Goal: Task Accomplishment & Management: Complete application form

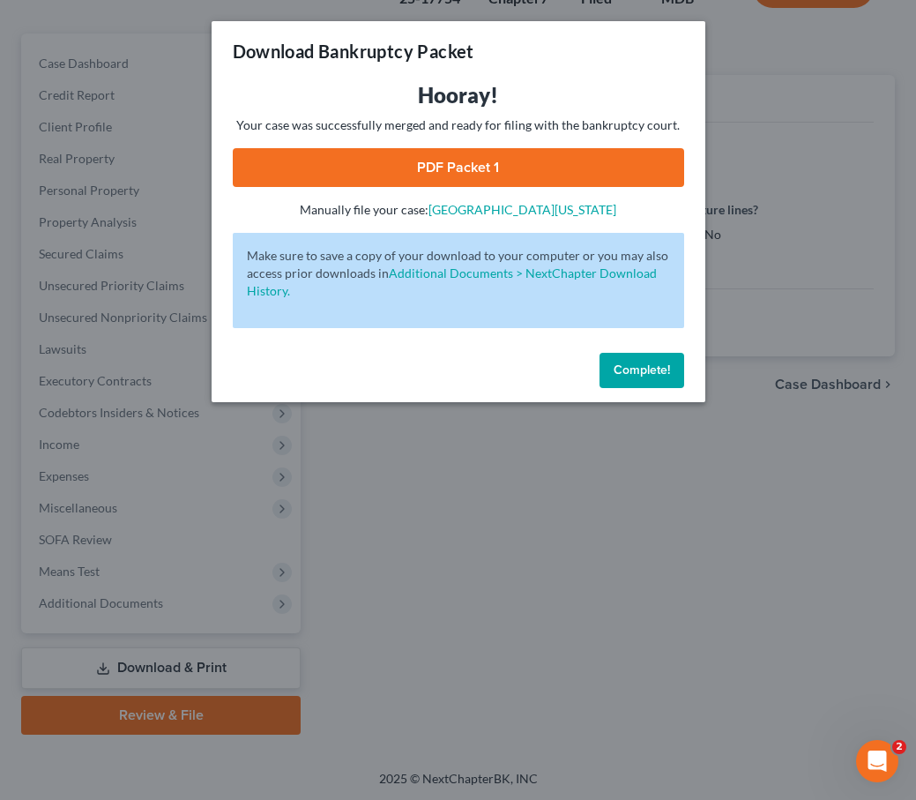
click at [647, 357] on button "Complete!" at bounding box center [642, 370] width 85 height 35
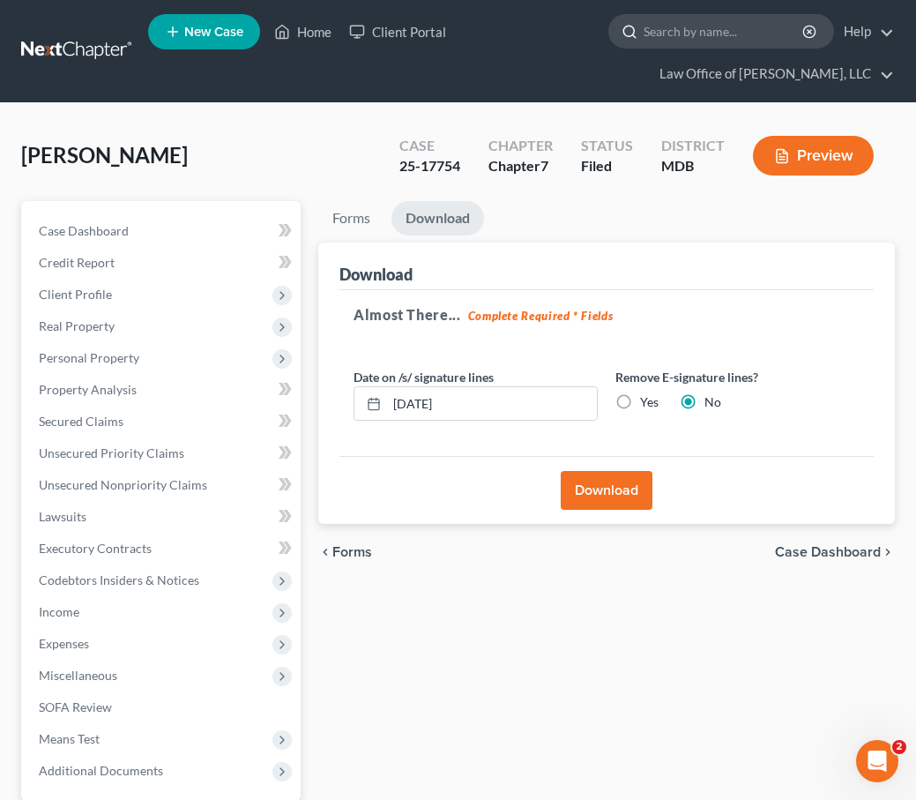
click at [681, 26] on input "search" at bounding box center [724, 31] width 161 height 33
type input "german"
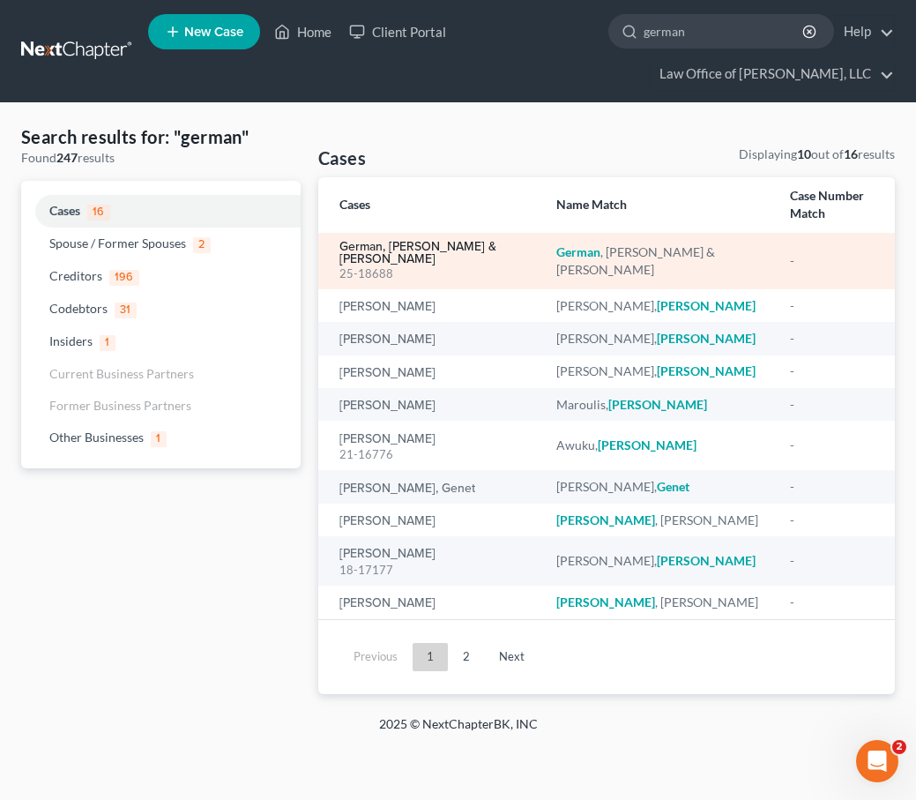
click at [444, 247] on link "German, [PERSON_NAME] & [PERSON_NAME]" at bounding box center [434, 253] width 189 height 25
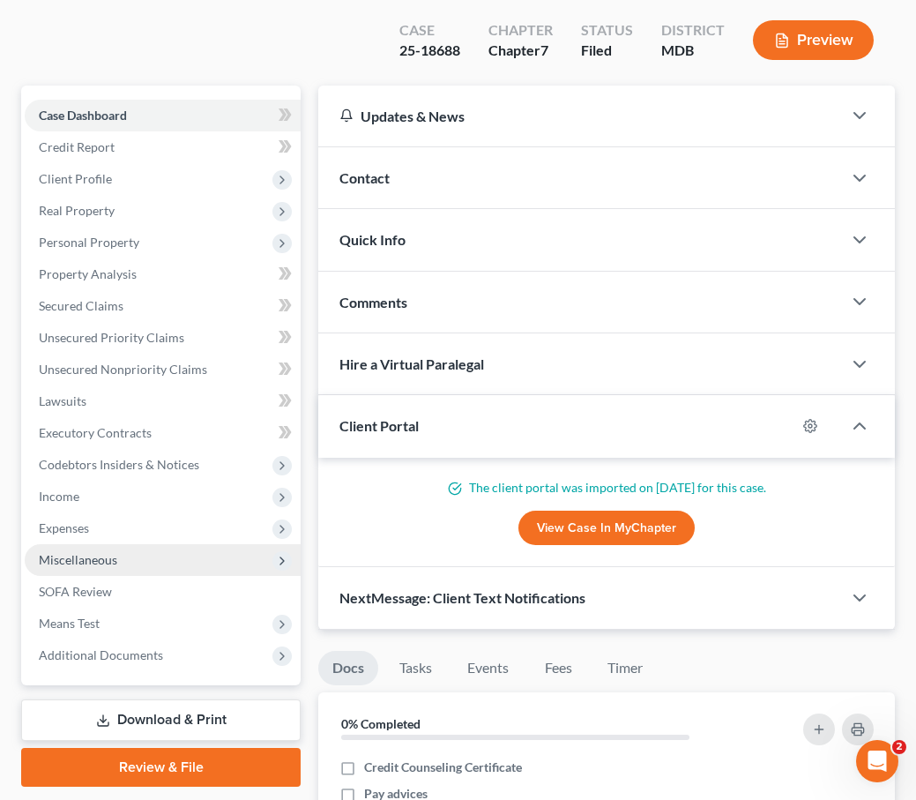
scroll to position [232, 0]
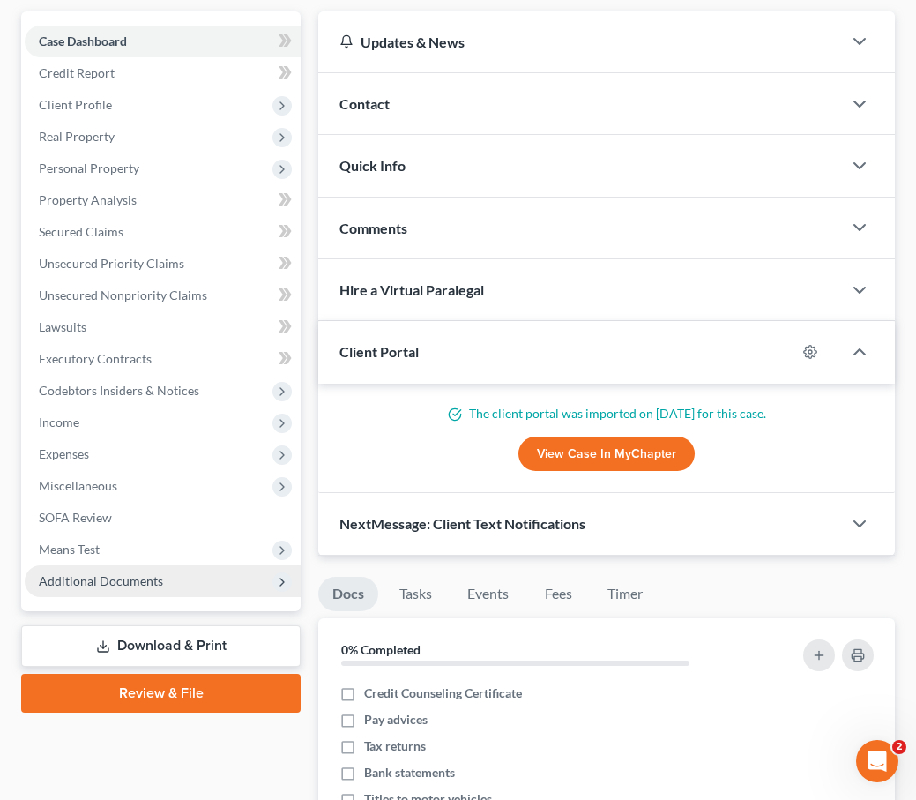
click at [89, 573] on span "Additional Documents" at bounding box center [101, 580] width 124 height 15
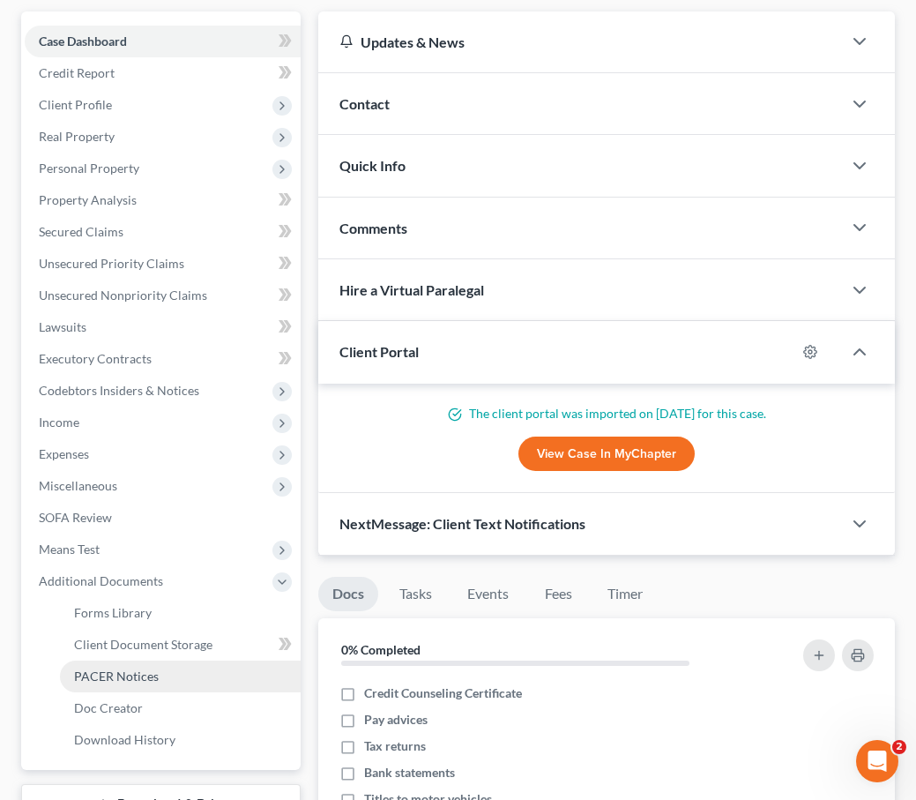
click at [100, 669] on span "PACER Notices" at bounding box center [116, 676] width 85 height 15
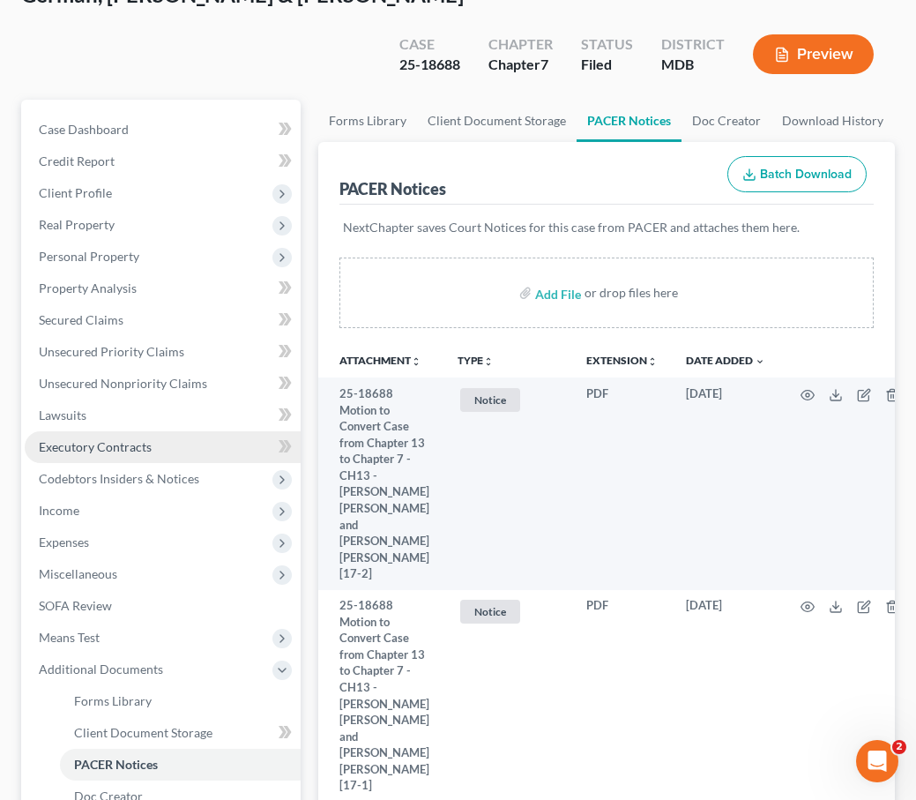
scroll to position [111, 0]
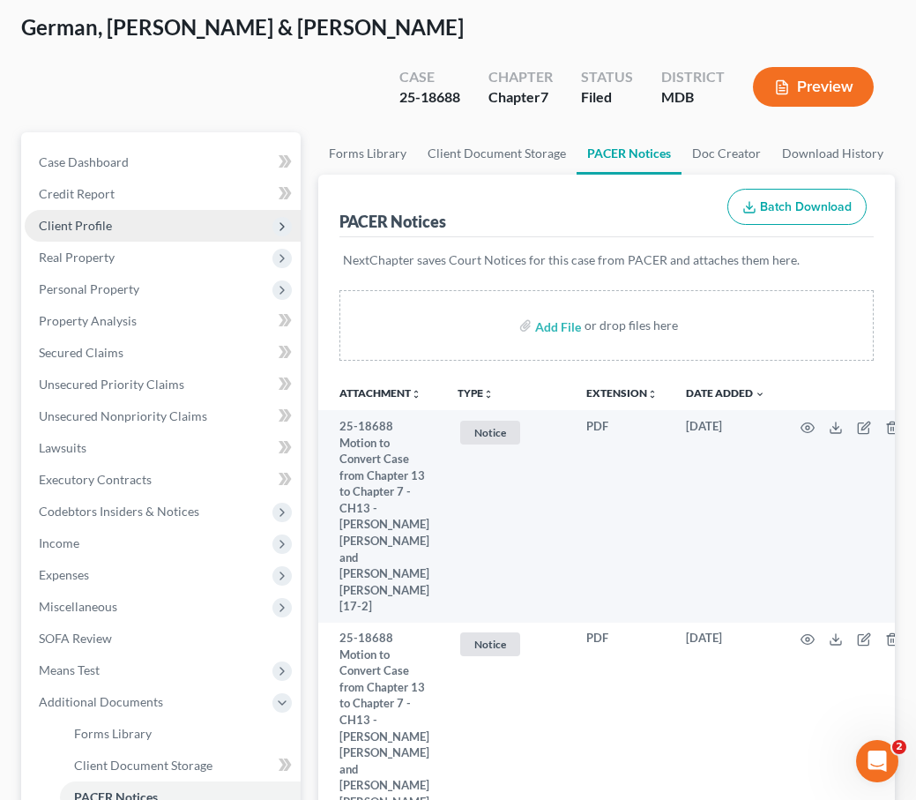
click at [82, 218] on span "Client Profile" at bounding box center [75, 225] width 73 height 15
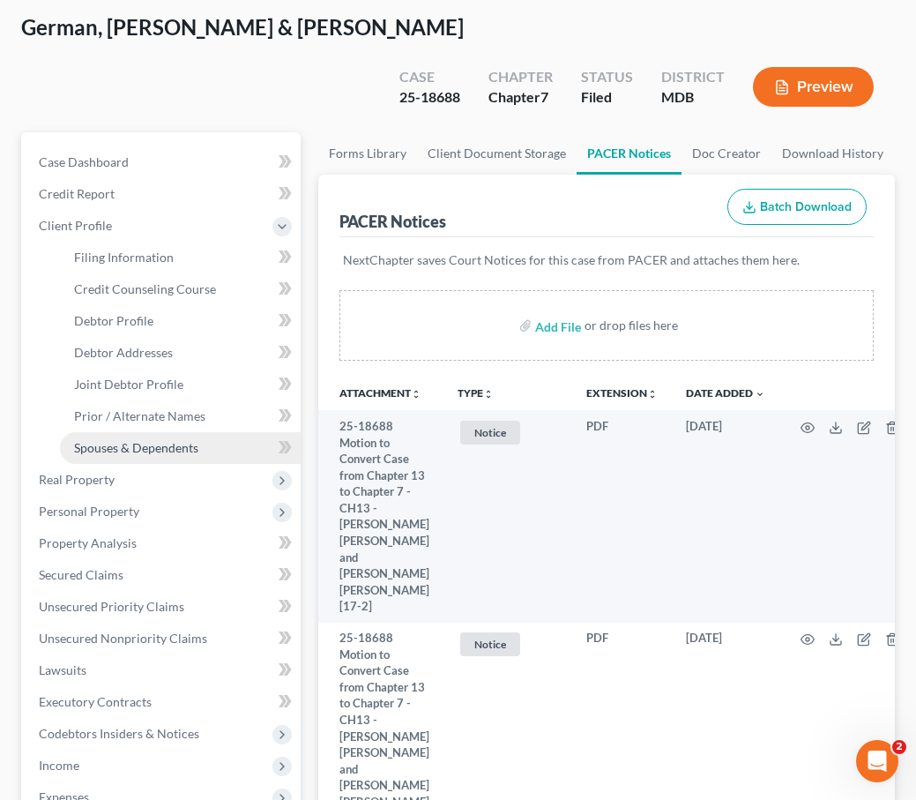
click at [110, 440] on span "Spouses & Dependents" at bounding box center [136, 447] width 124 height 15
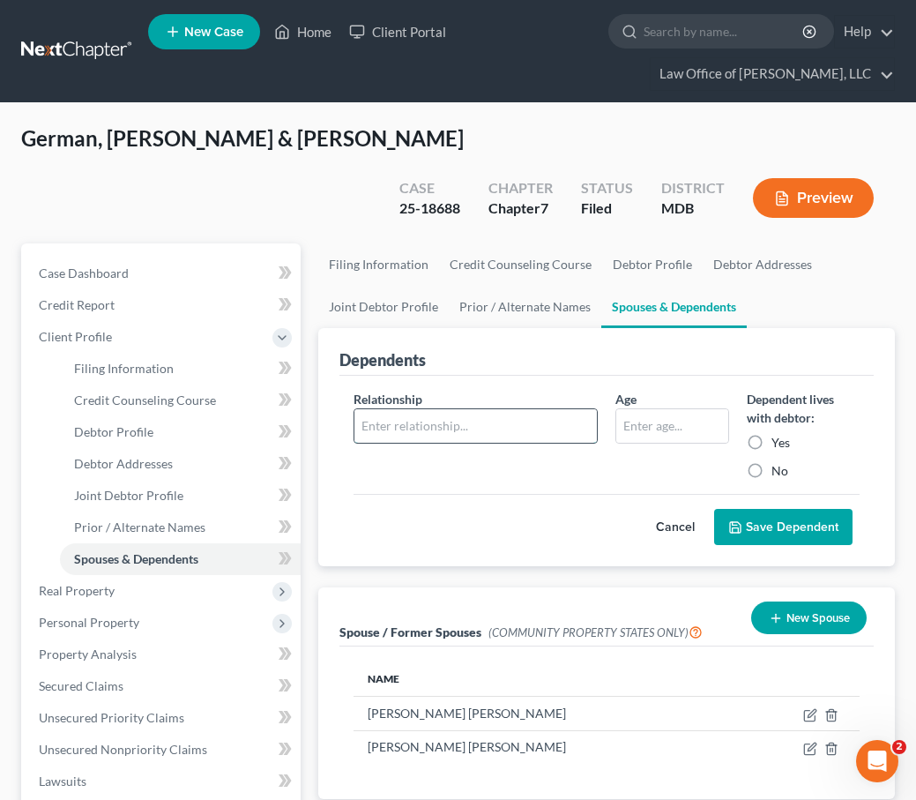
click at [441, 409] on input "text" at bounding box center [476, 426] width 243 height 34
type input "Grandchild"
click at [645, 409] on input "text" at bounding box center [673, 426] width 112 height 34
type input "15"
click at [772, 434] on label "Yes" at bounding box center [781, 443] width 19 height 18
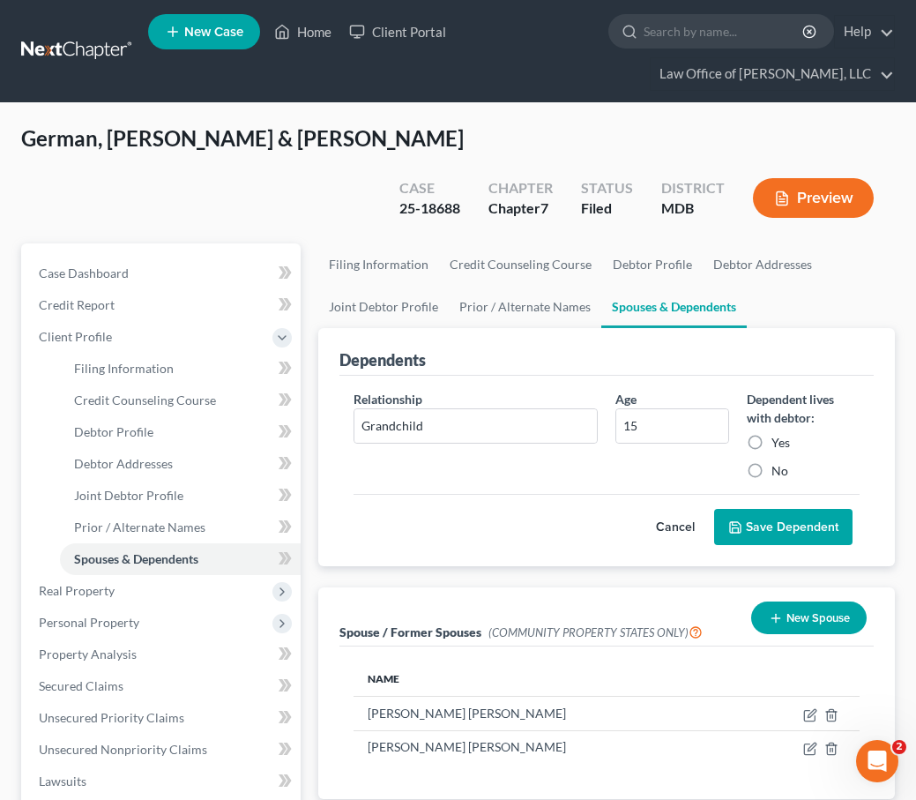
click at [779, 434] on input "Yes" at bounding box center [784, 439] width 11 height 11
radio input "true"
click at [757, 509] on button "Save Dependent" at bounding box center [783, 527] width 138 height 37
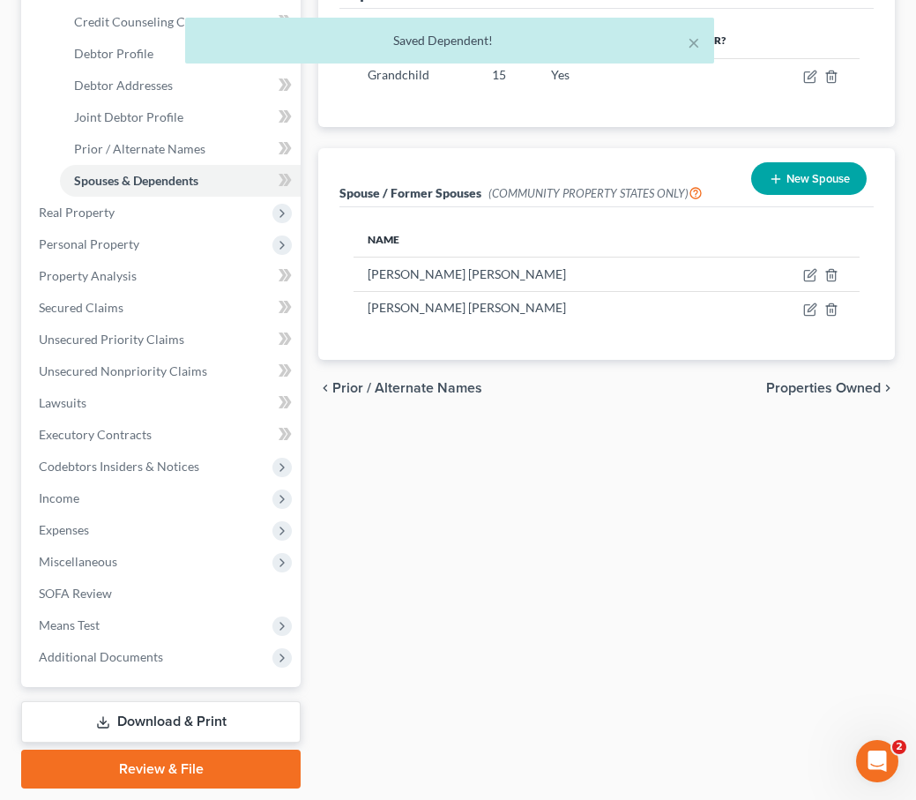
click at [230, 701] on link "Download & Print" at bounding box center [161, 721] width 280 height 41
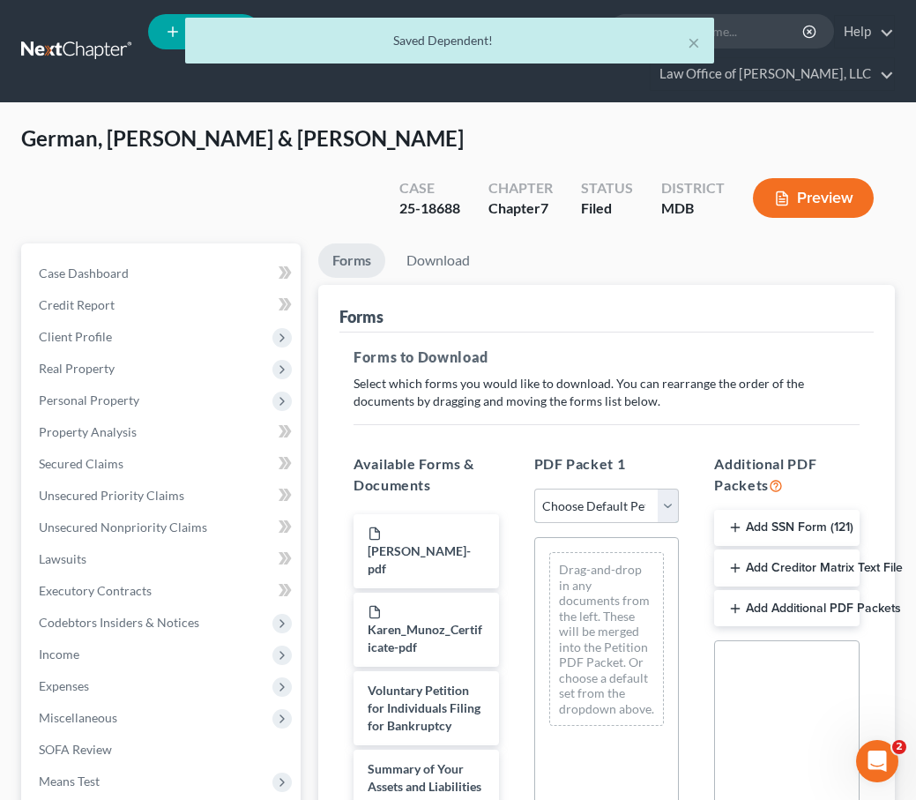
click at [671, 489] on select "Choose Default Petition PDF Packet Complete Bankruptcy Petition (all forms and …" at bounding box center [607, 506] width 146 height 35
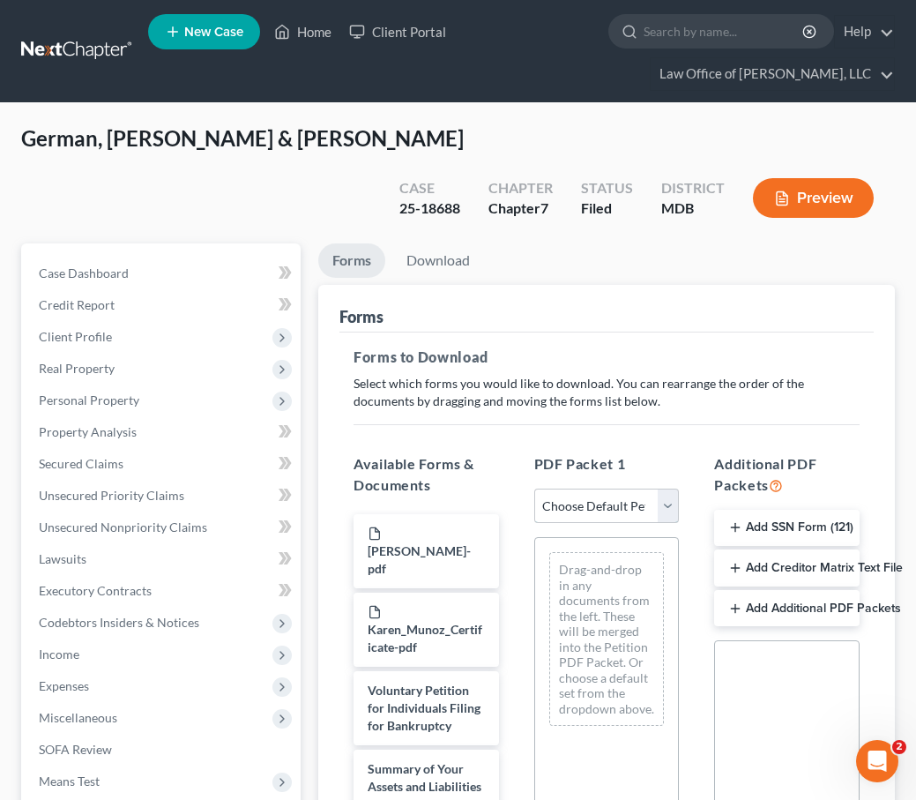
select select "0"
click at [534, 489] on select "Choose Default Petition PDF Packet Complete Bankruptcy Petition (all forms and …" at bounding box center [607, 506] width 146 height 35
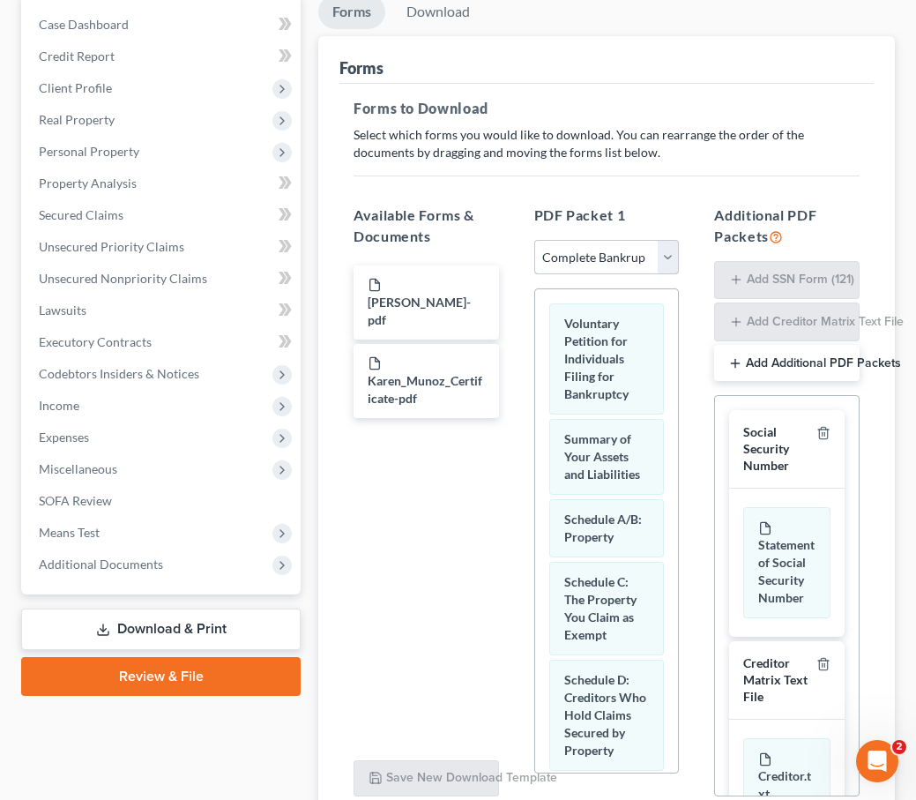
scroll to position [302, 0]
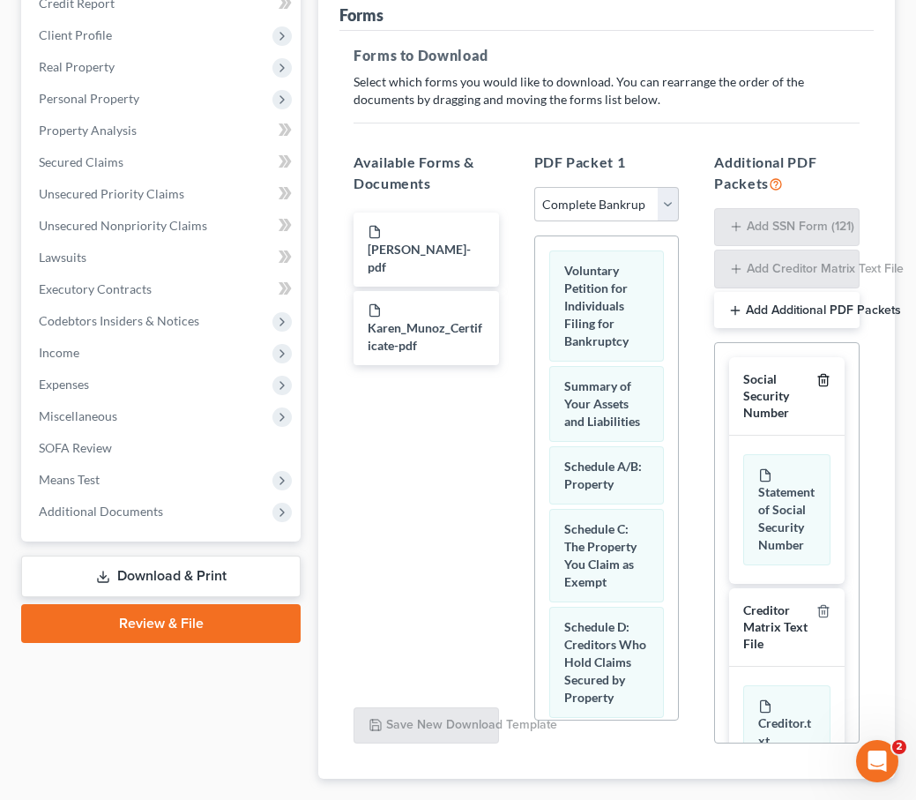
click at [826, 377] on polyline "button" at bounding box center [823, 377] width 11 height 0
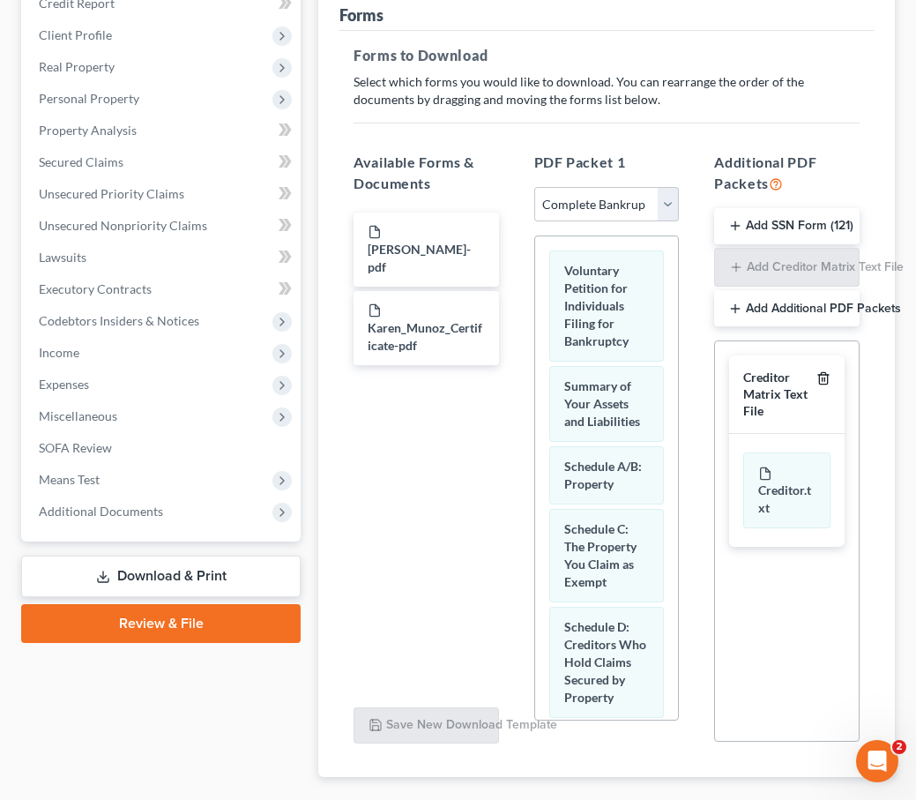
click at [826, 371] on icon "button" at bounding box center [824, 378] width 14 height 14
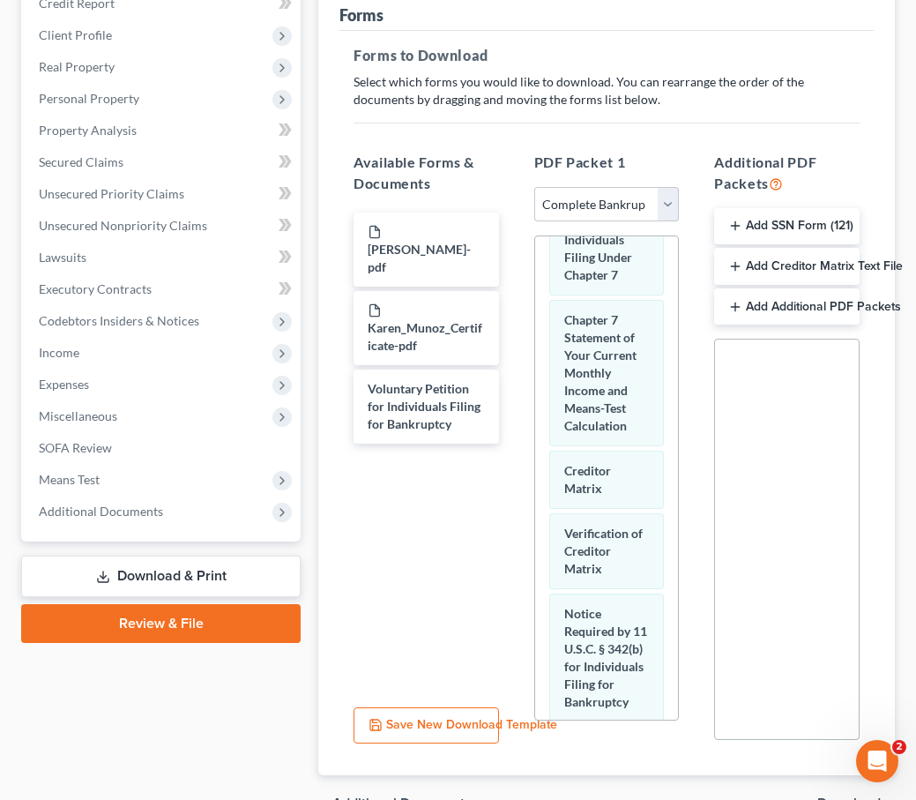
scroll to position [1401, 0]
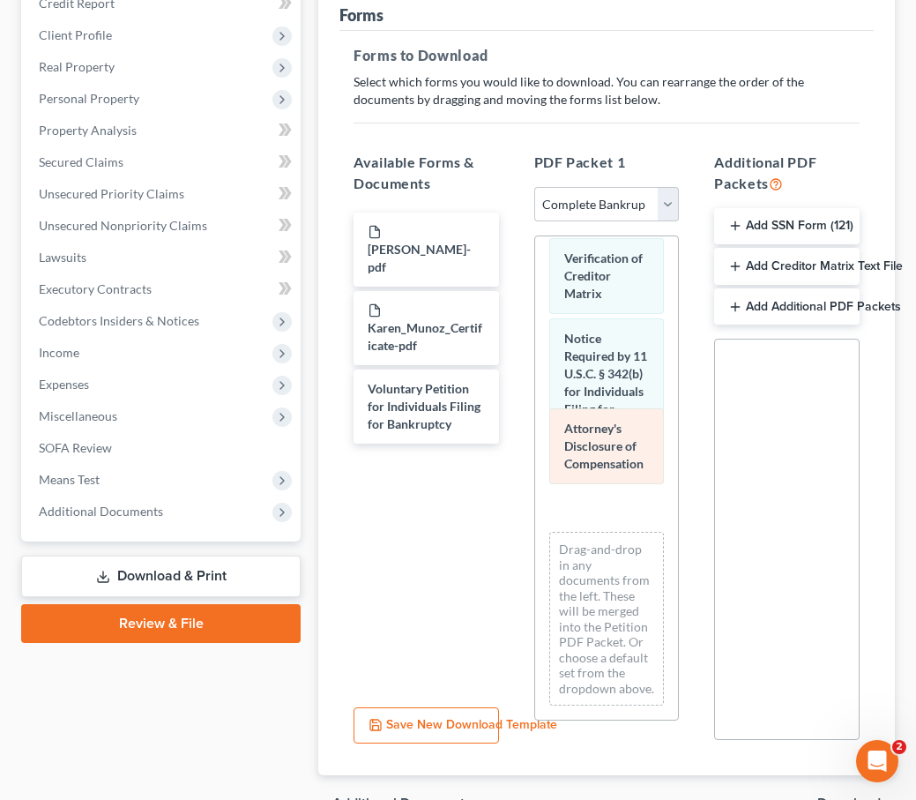
drag, startPoint x: 584, startPoint y: 434, endPoint x: 439, endPoint y: 504, distance: 160.6
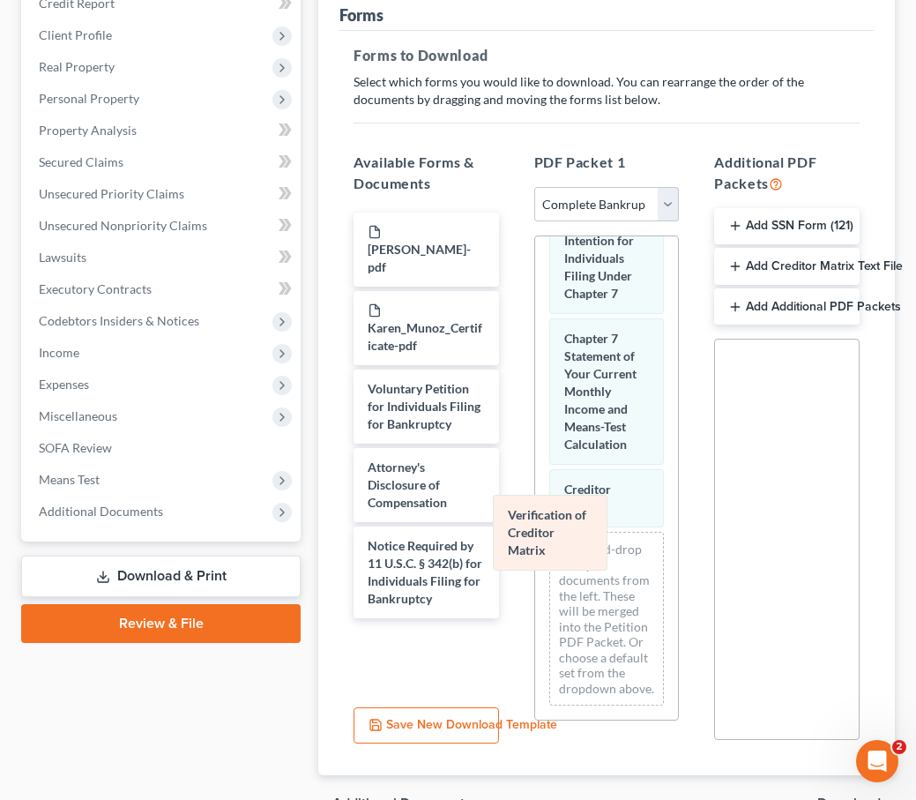
drag, startPoint x: 579, startPoint y: 469, endPoint x: 488, endPoint y: 605, distance: 163.4
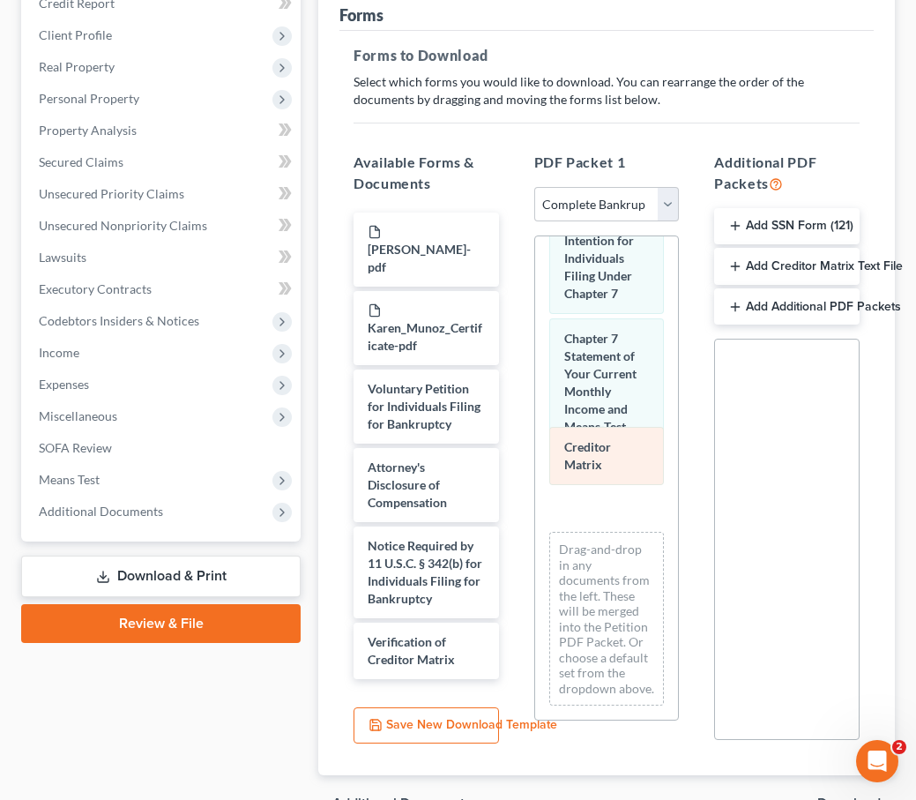
scroll to position [1044, 0]
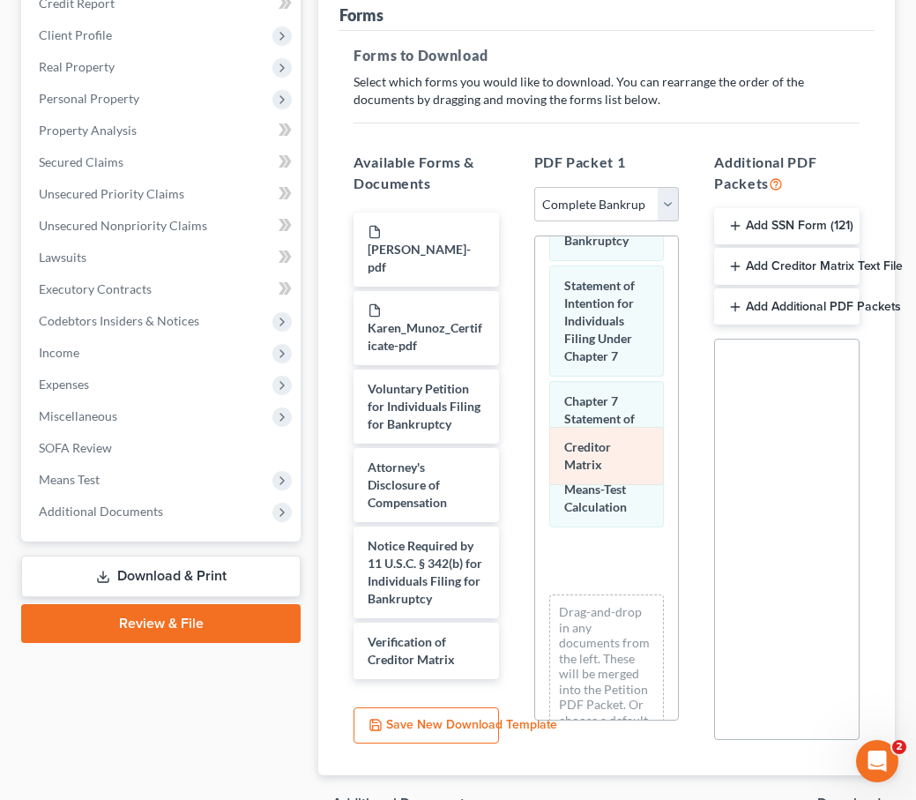
drag, startPoint x: 603, startPoint y: 443, endPoint x: 487, endPoint y: 597, distance: 193.3
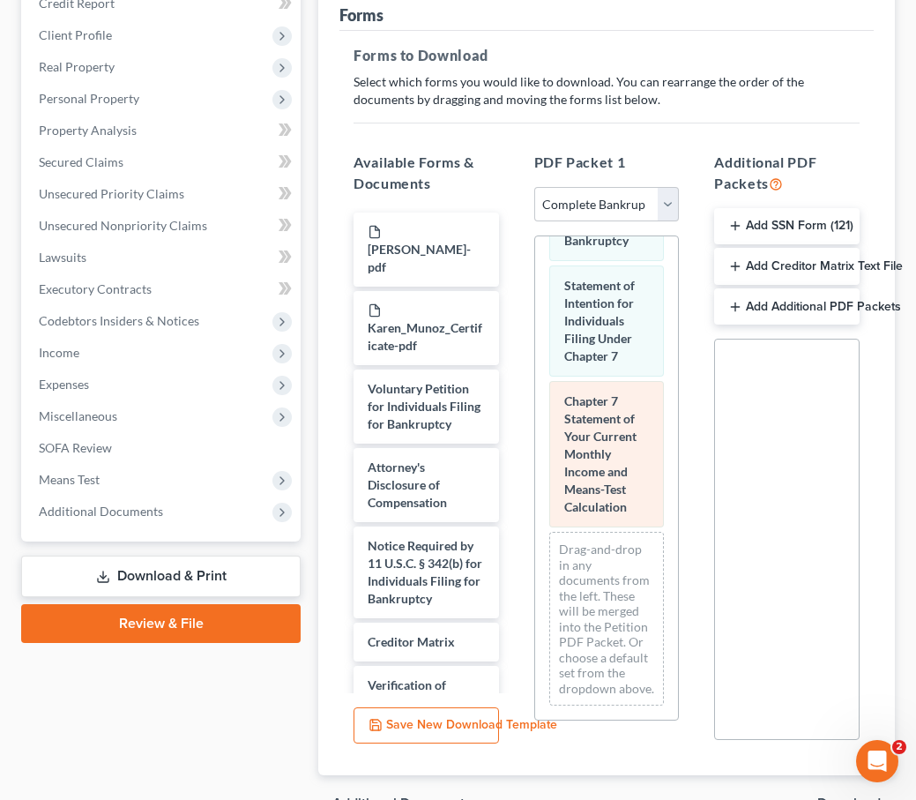
scroll to position [357, 0]
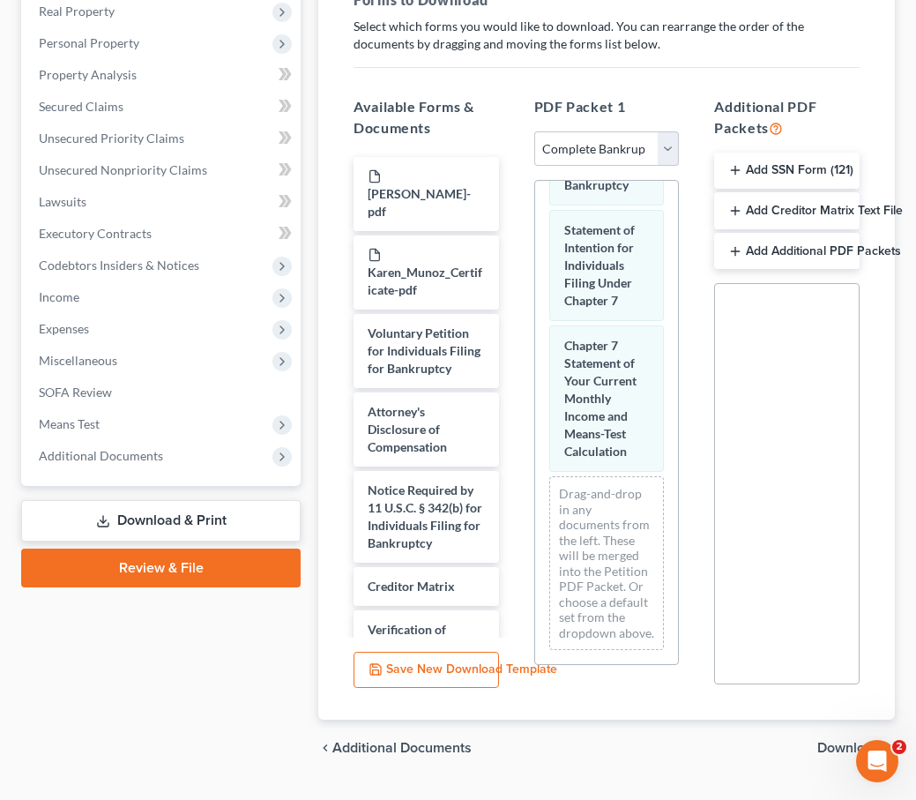
click at [842, 741] on span "Download" at bounding box center [850, 748] width 64 height 14
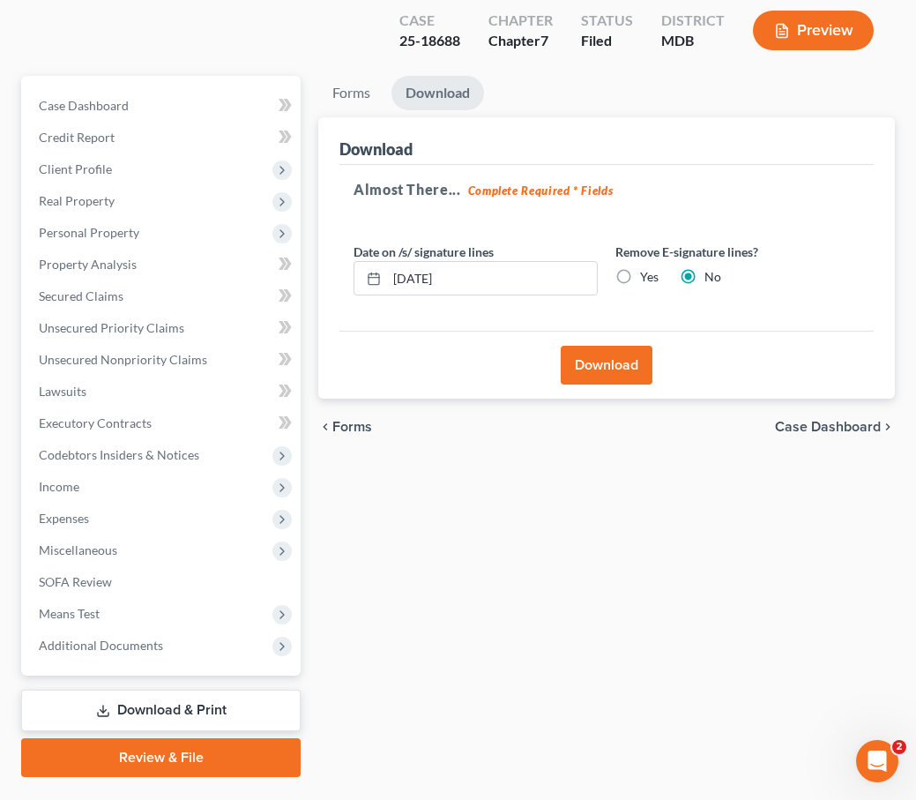
click at [579, 346] on button "Download" at bounding box center [607, 365] width 92 height 39
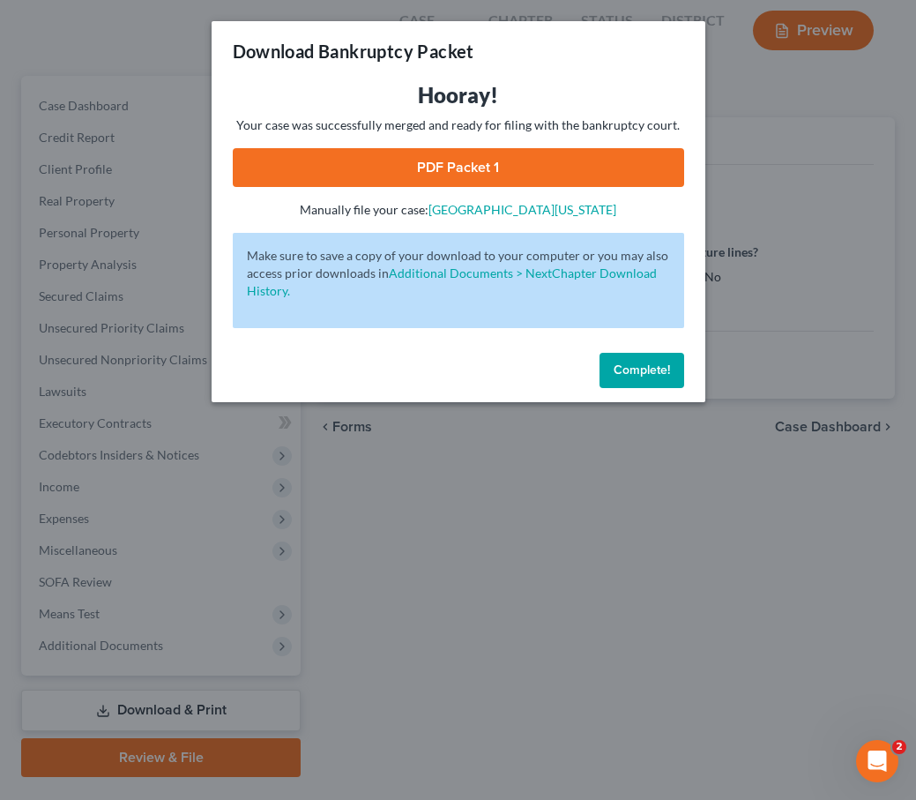
click at [624, 378] on button "Complete!" at bounding box center [642, 370] width 85 height 35
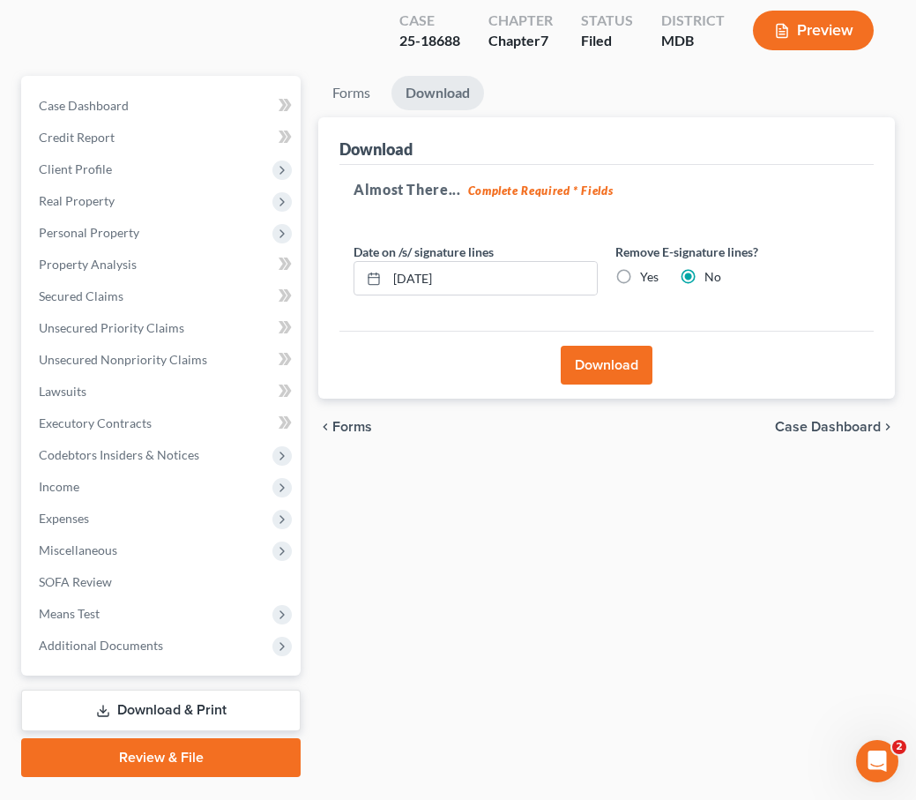
click at [111, 738] on link "Review & File" at bounding box center [161, 757] width 280 height 39
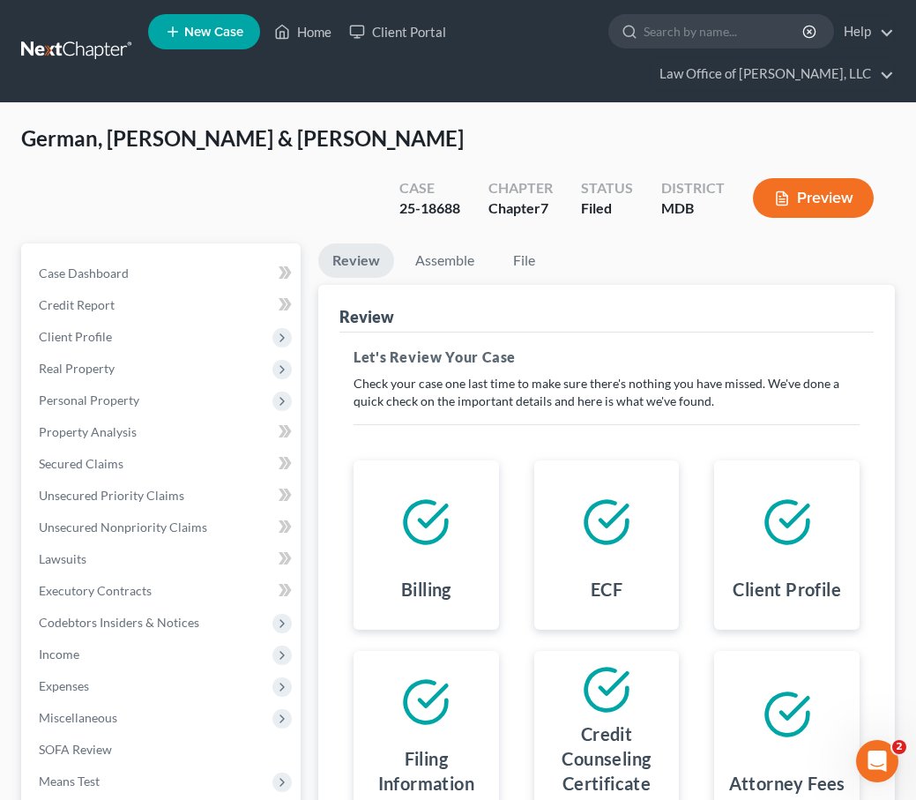
scroll to position [336, 0]
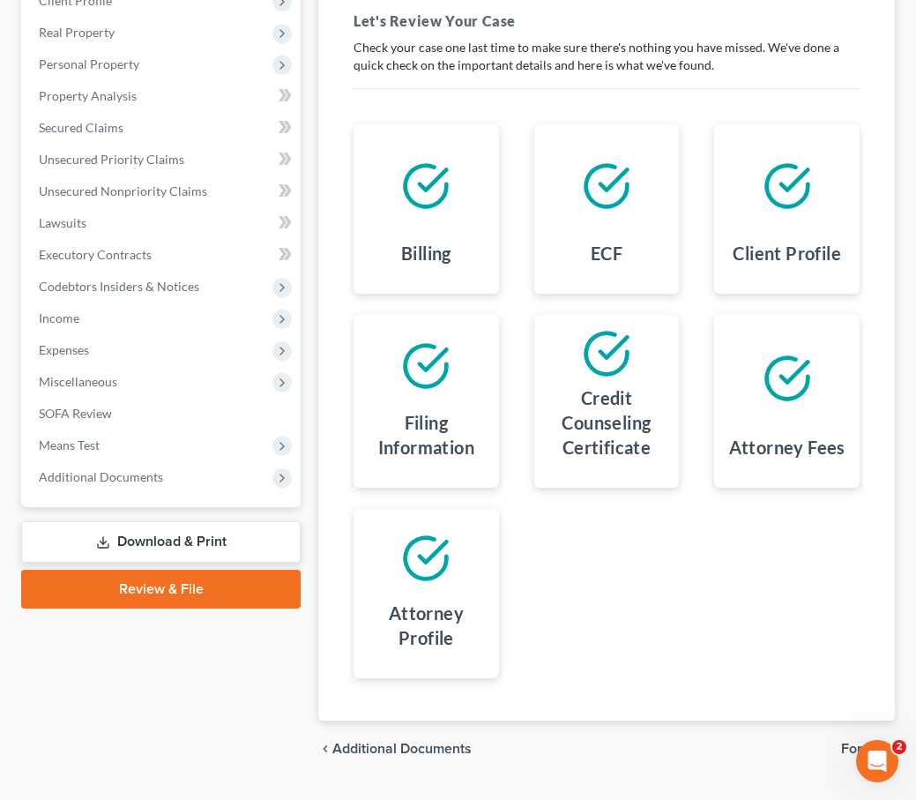
click at [851, 721] on div "chevron_left Additional Documents Forms chevron_right" at bounding box center [606, 749] width 577 height 56
click at [856, 742] on span "Forms" at bounding box center [861, 749] width 40 height 14
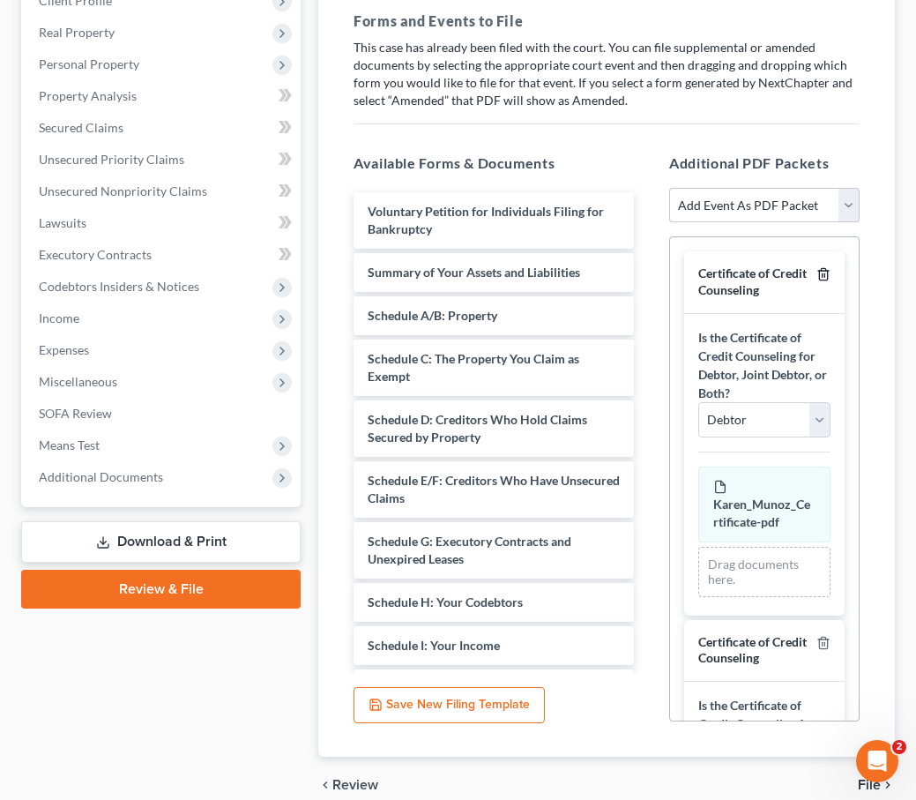
click at [826, 267] on icon "button" at bounding box center [824, 274] width 14 height 14
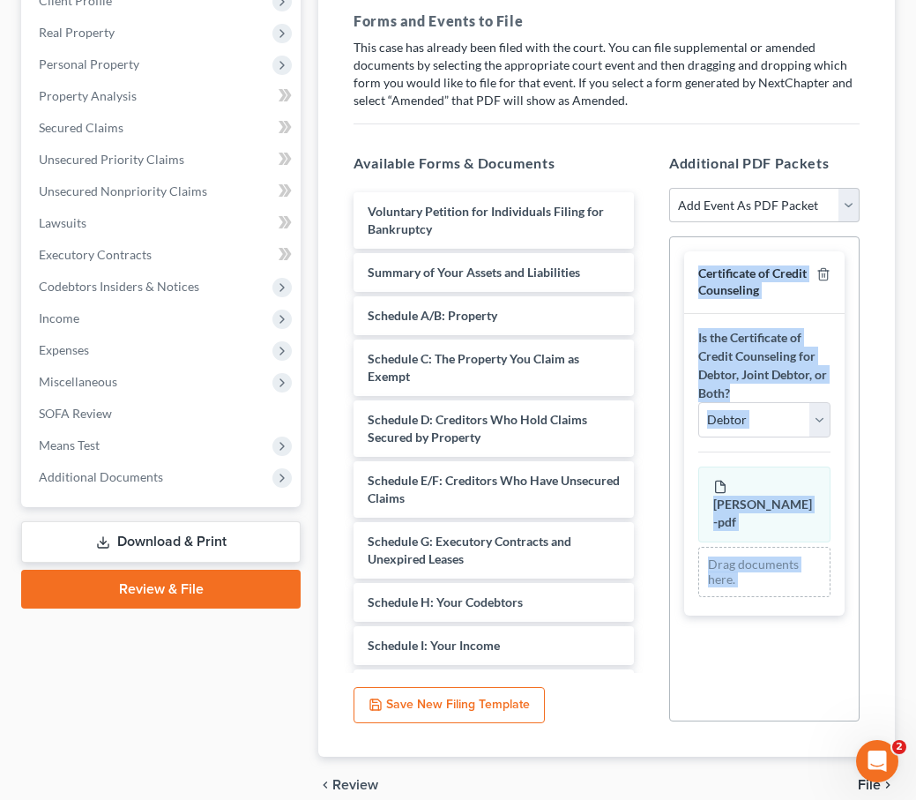
click at [826, 236] on div "Certificate of Credit Counseling Is the Certificate of Credit Counseling for De…" at bounding box center [764, 478] width 191 height 485
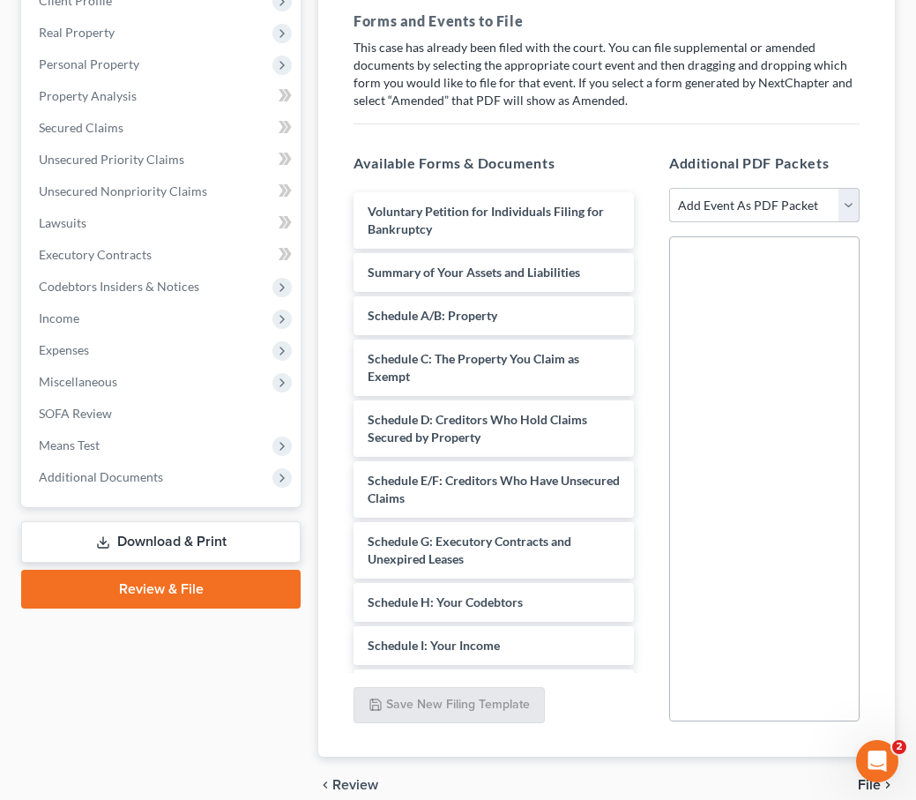
click at [838, 188] on select "Add Event As PDF Packet Affidavit Affidavit of Adequate Protection and Lease Pa…" at bounding box center [764, 205] width 191 height 35
select select "69"
click at [669, 188] on select "Add Event As PDF Packet Affidavit Affidavit of Adequate Protection and Lease Pa…" at bounding box center [764, 205] width 191 height 35
select select
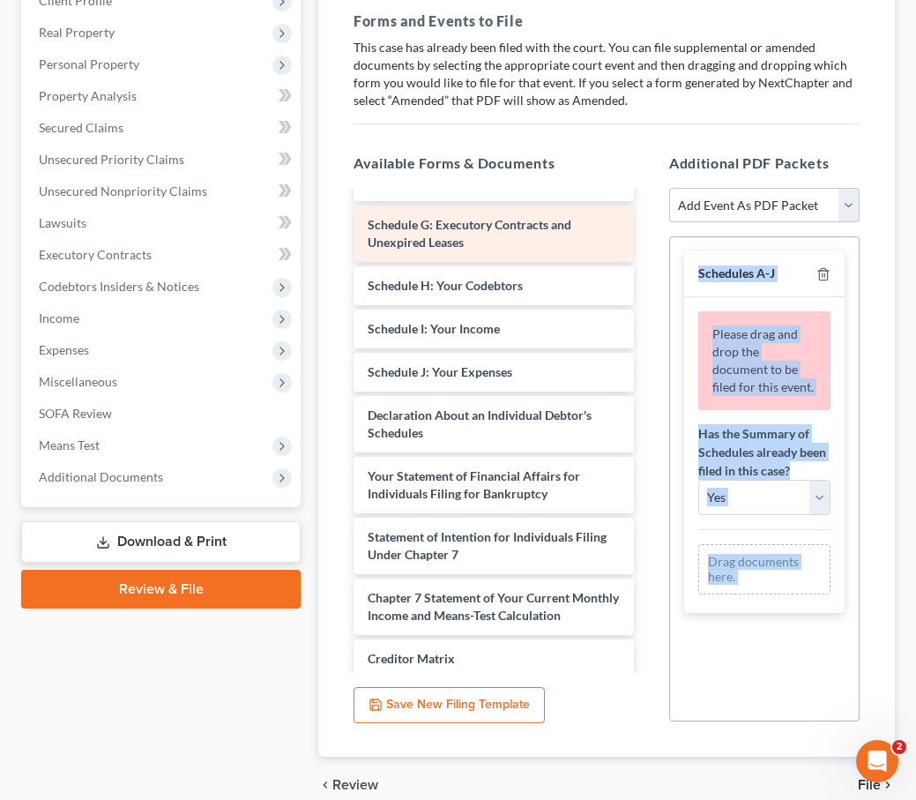
scroll to position [300, 0]
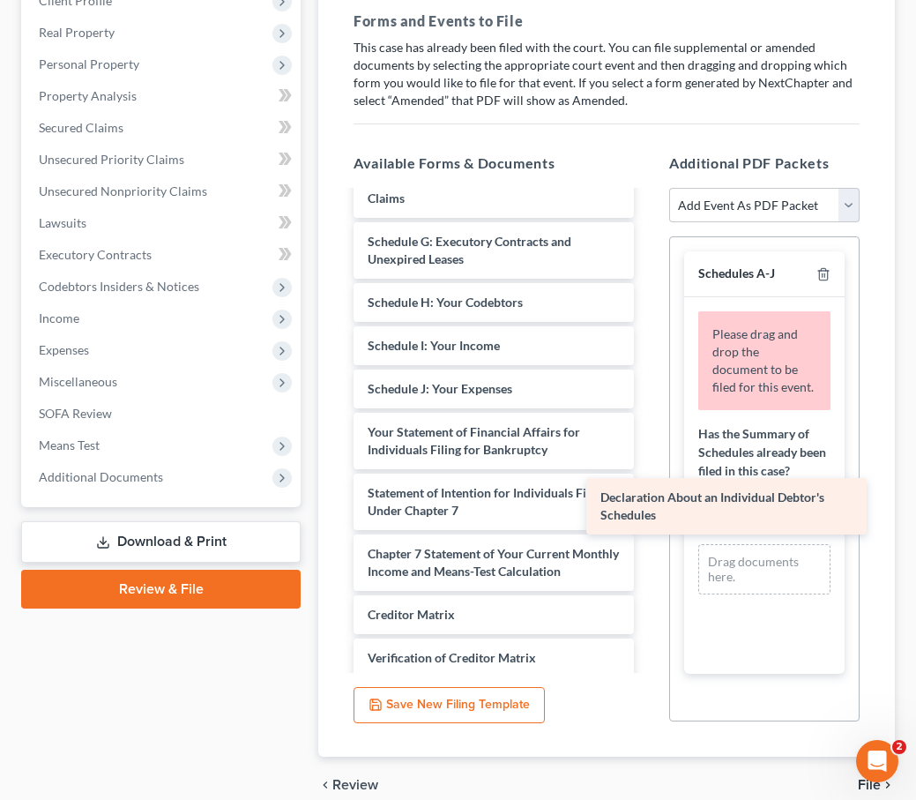
drag, startPoint x: 500, startPoint y: 404, endPoint x: 734, endPoint y: 516, distance: 259.2
click at [648, 516] on div "Declaration About an Individual Debtor's Schedules Voluntary Petition for Indiv…" at bounding box center [494, 379] width 309 height 975
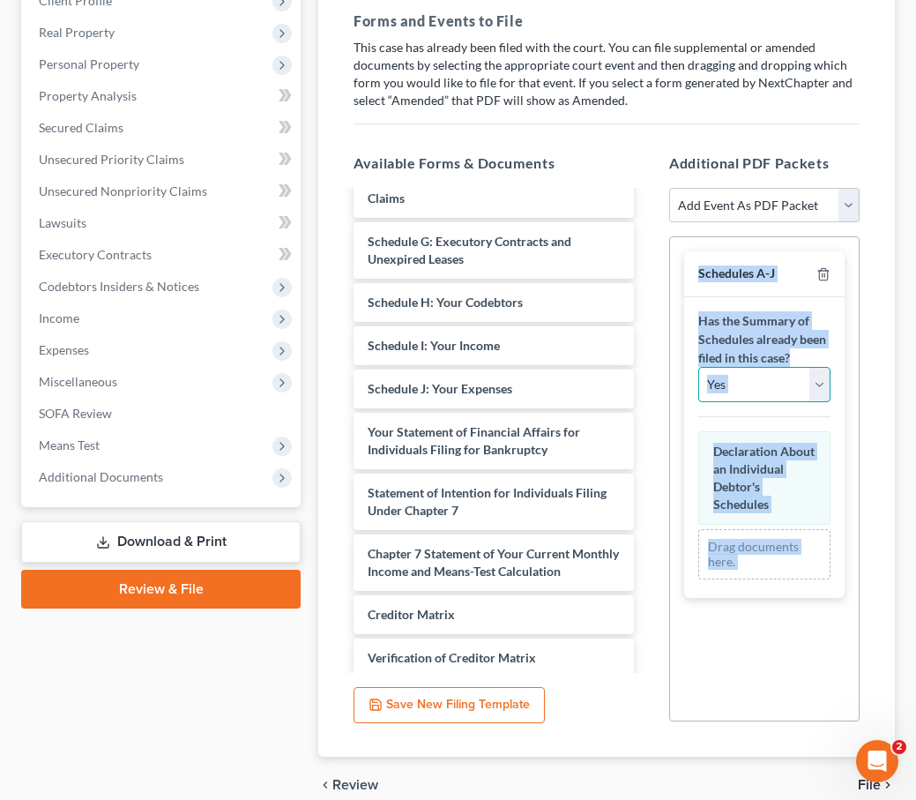
click at [772, 367] on select "Yes No" at bounding box center [765, 384] width 132 height 35
select select "1"
click at [699, 367] on select "Yes No" at bounding box center [765, 384] width 132 height 35
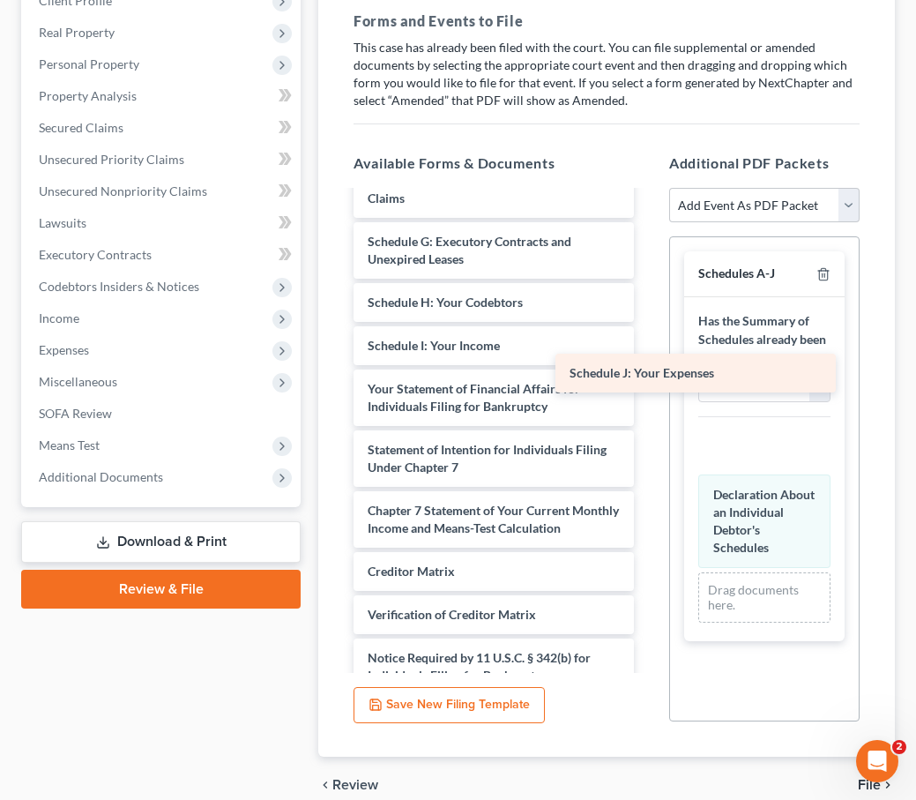
drag, startPoint x: 485, startPoint y: 340, endPoint x: 687, endPoint y: 369, distance: 203.9
click at [648, 369] on div "Schedule J: Your Expenses Voluntary Petition for Individuals Filing for Bankrup…" at bounding box center [494, 358] width 309 height 932
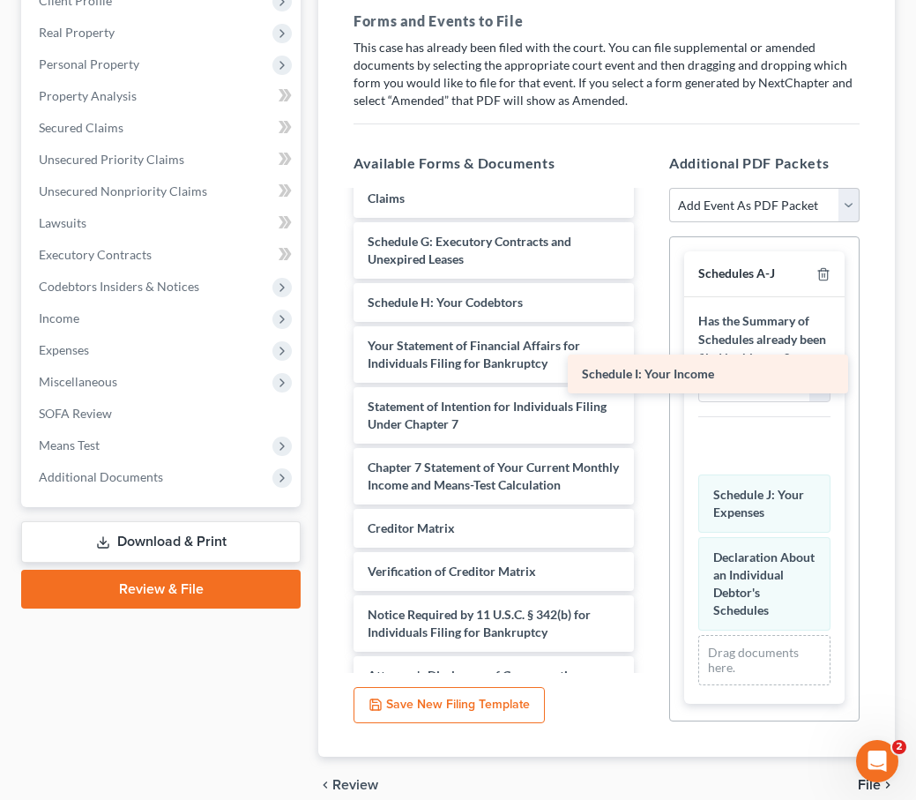
drag, startPoint x: 527, startPoint y: 303, endPoint x: 742, endPoint y: 375, distance: 226.2
click at [648, 375] on div "Schedule I: Your Income Voluntary Petition for Individuals Filing for Bankruptc…" at bounding box center [494, 336] width 309 height 889
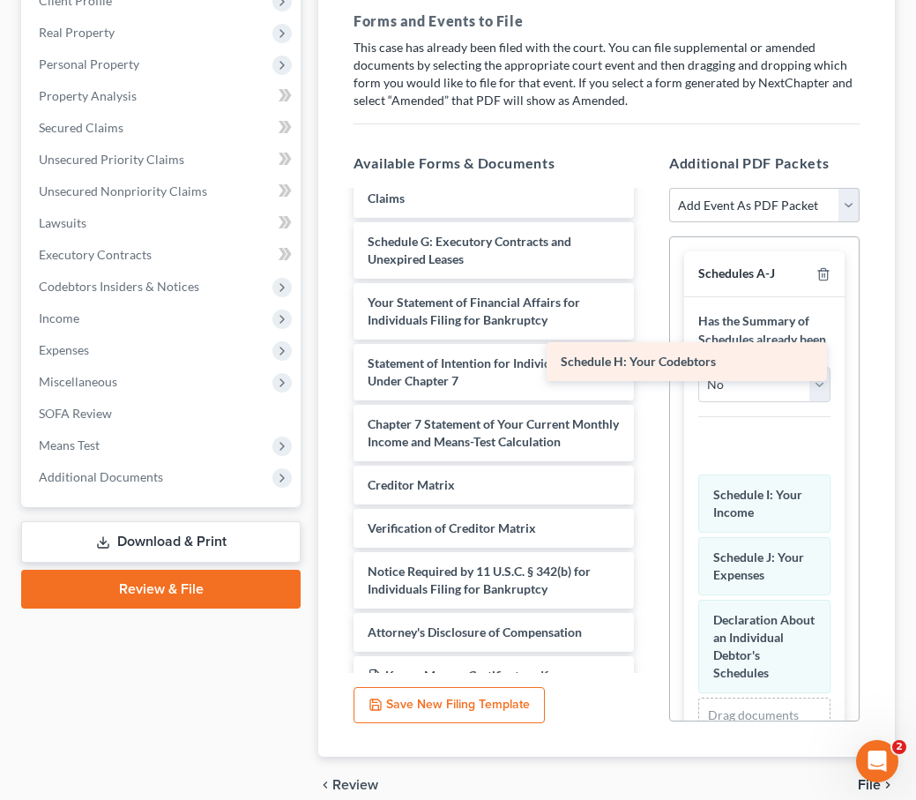
drag, startPoint x: 496, startPoint y: 264, endPoint x: 714, endPoint y: 383, distance: 248.3
click at [648, 383] on div "Schedule H: Your Codebtors Voluntary Petition for Individuals Filing for Bankru…" at bounding box center [494, 315] width 309 height 846
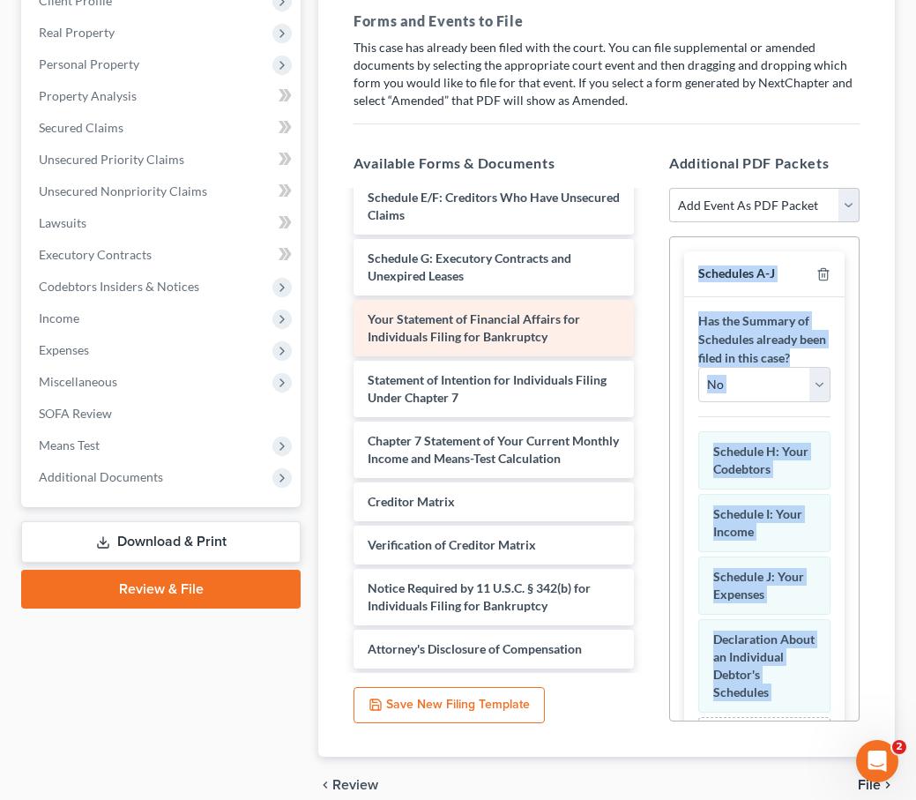
scroll to position [276, 0]
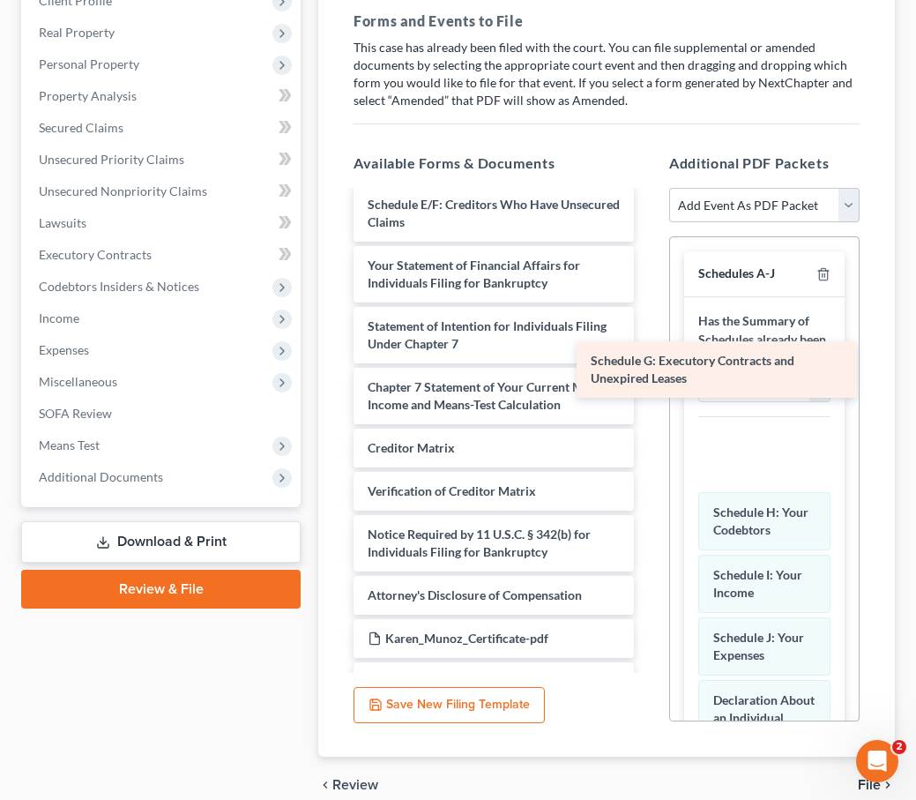
drag, startPoint x: 465, startPoint y: 234, endPoint x: 688, endPoint y: 374, distance: 263.6
click at [648, 374] on div "Schedule G: Executory Contracts and Unexpired Leases Voluntary Petition for Ind…" at bounding box center [494, 308] width 309 height 785
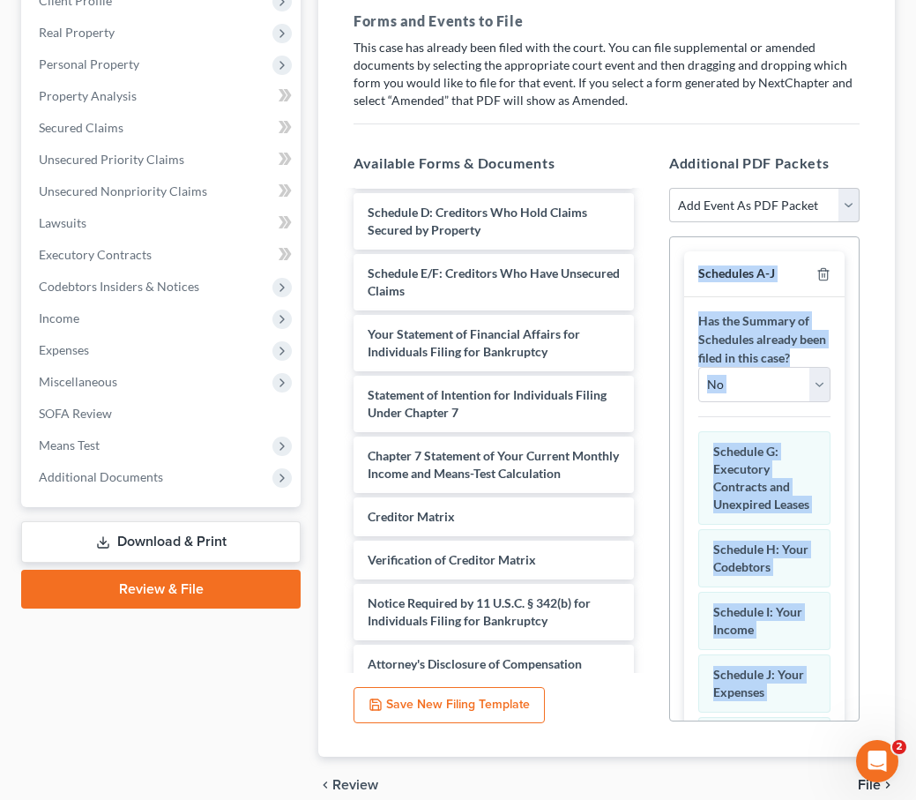
scroll to position [203, 0]
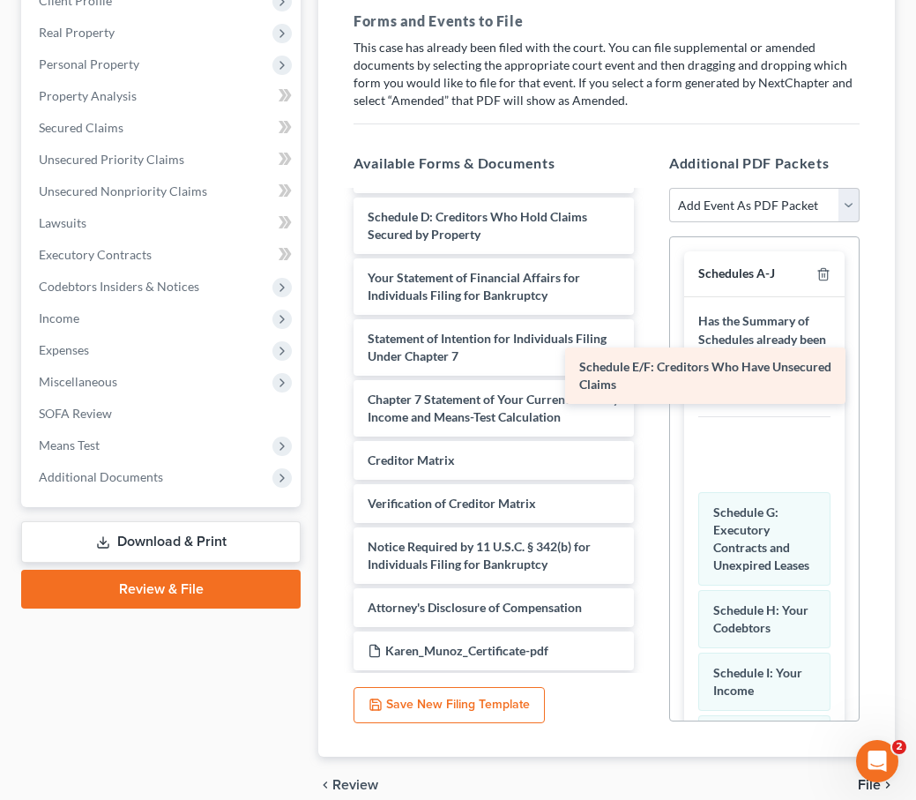
drag, startPoint x: 479, startPoint y: 241, endPoint x: 691, endPoint y: 375, distance: 251.3
click at [648, 374] on div "Schedule E/F: Creditors Who Have Unsecured Claims Voluntary Petition for Indivi…" at bounding box center [494, 351] width 309 height 724
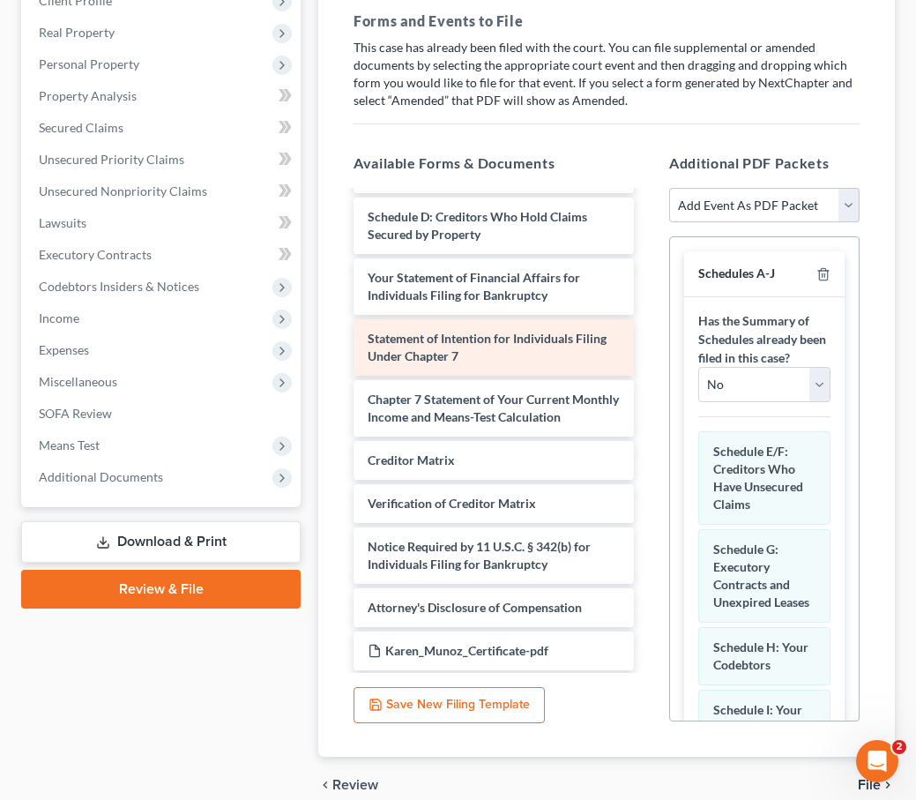
scroll to position [187, 0]
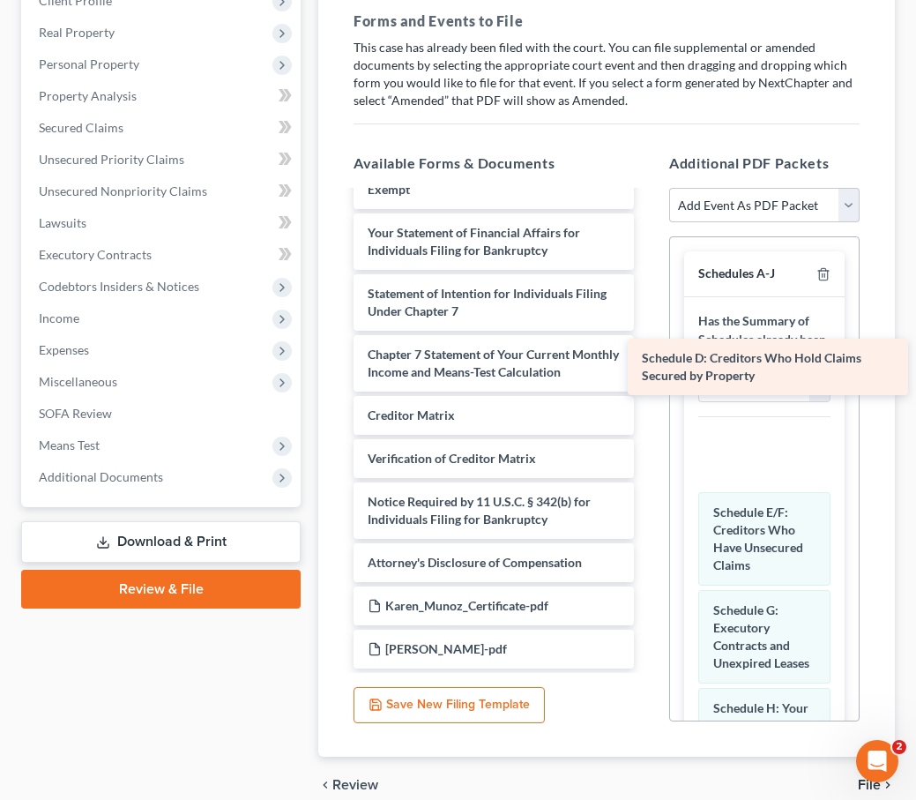
drag, startPoint x: 446, startPoint y: 183, endPoint x: 721, endPoint y: 369, distance: 331.0
click at [648, 369] on div "Schedule D: Creditors Who Hold Claims Secured by Property Voluntary Petition fo…" at bounding box center [494, 336] width 309 height 663
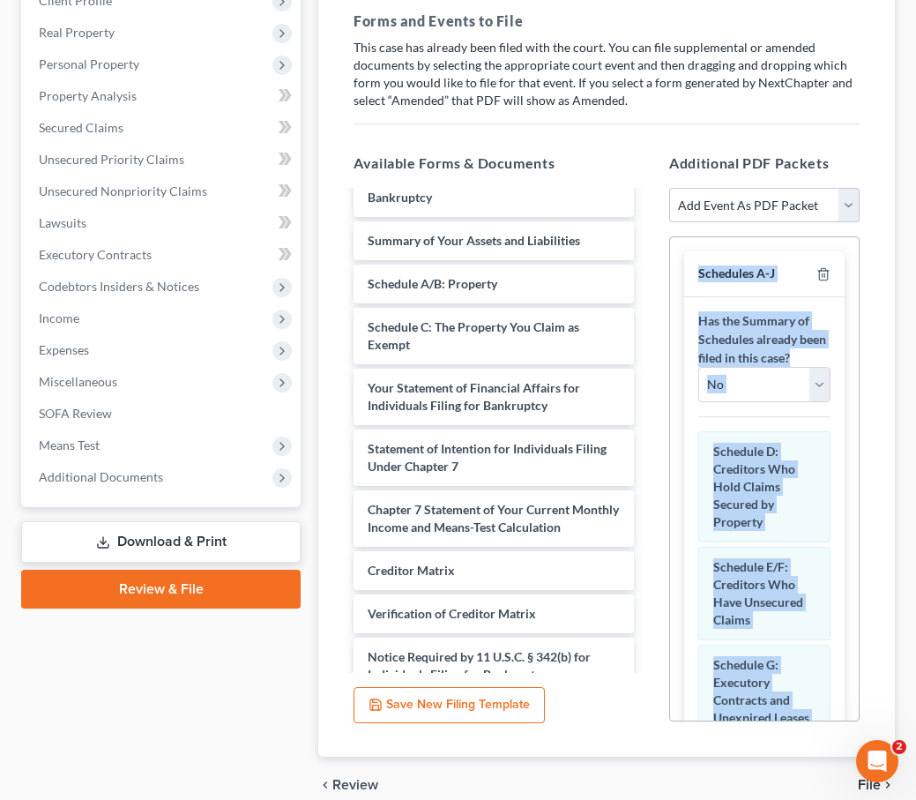
scroll to position [14, 0]
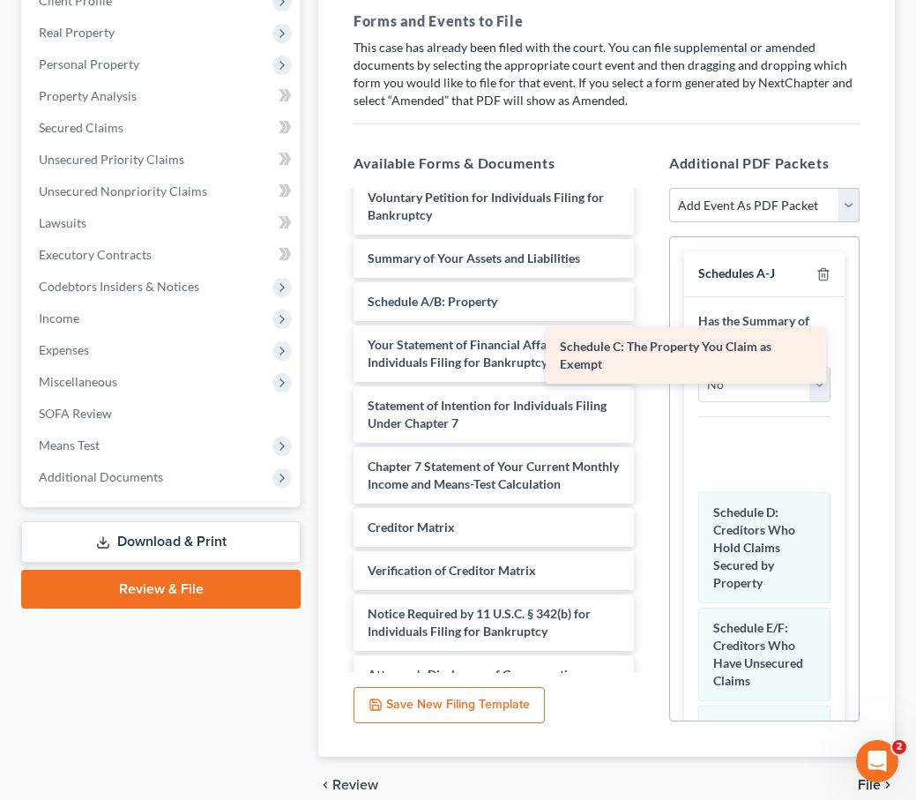
drag, startPoint x: 484, startPoint y: 300, endPoint x: 687, endPoint y: 357, distance: 210.8
click at [648, 357] on div "Schedule C: The Property You Claim as Exempt Voluntary Petition for Individuals…" at bounding box center [494, 479] width 309 height 602
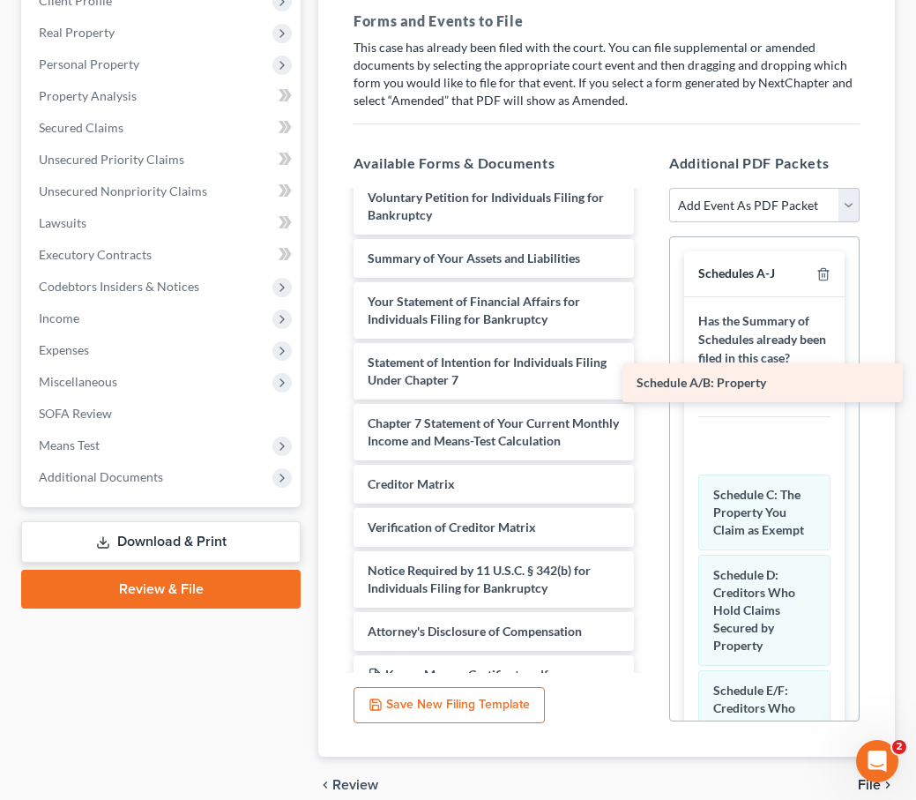
drag, startPoint x: 461, startPoint y: 250, endPoint x: 732, endPoint y: 385, distance: 302.1
click at [648, 385] on div "Schedule A/B: Property Voluntary Petition for Individuals Filing for Bankruptcy…" at bounding box center [494, 457] width 309 height 559
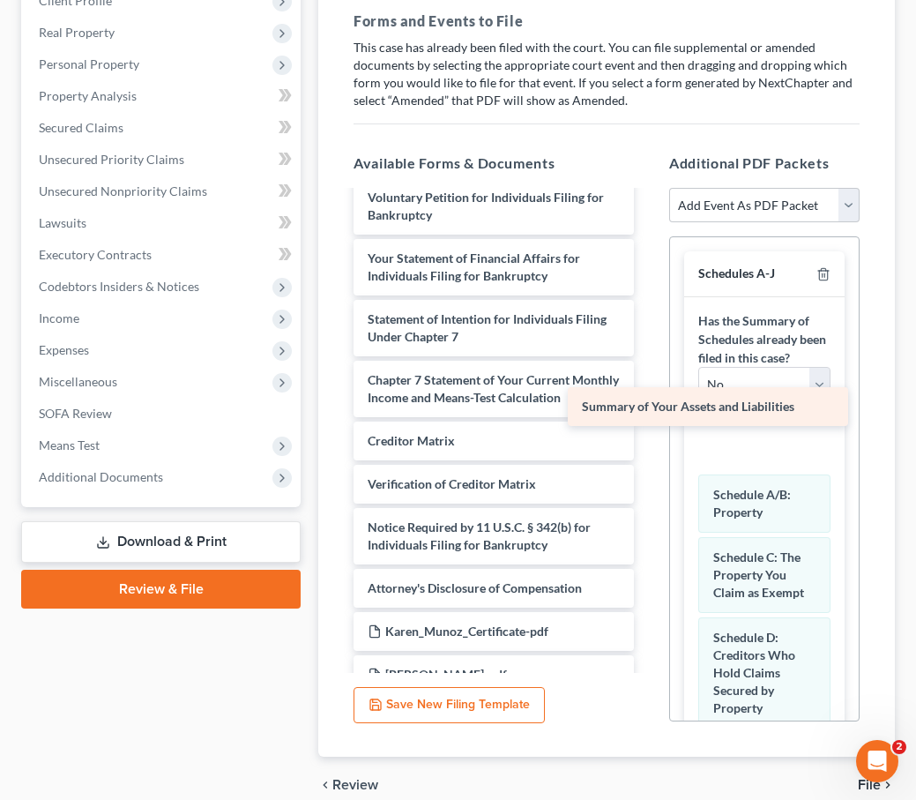
drag, startPoint x: 431, startPoint y: 215, endPoint x: 647, endPoint y: 406, distance: 288.1
click at [647, 407] on div "Summary of Your Assets and Liabilities Voluntary Petition for Individuals Filin…" at bounding box center [494, 436] width 309 height 516
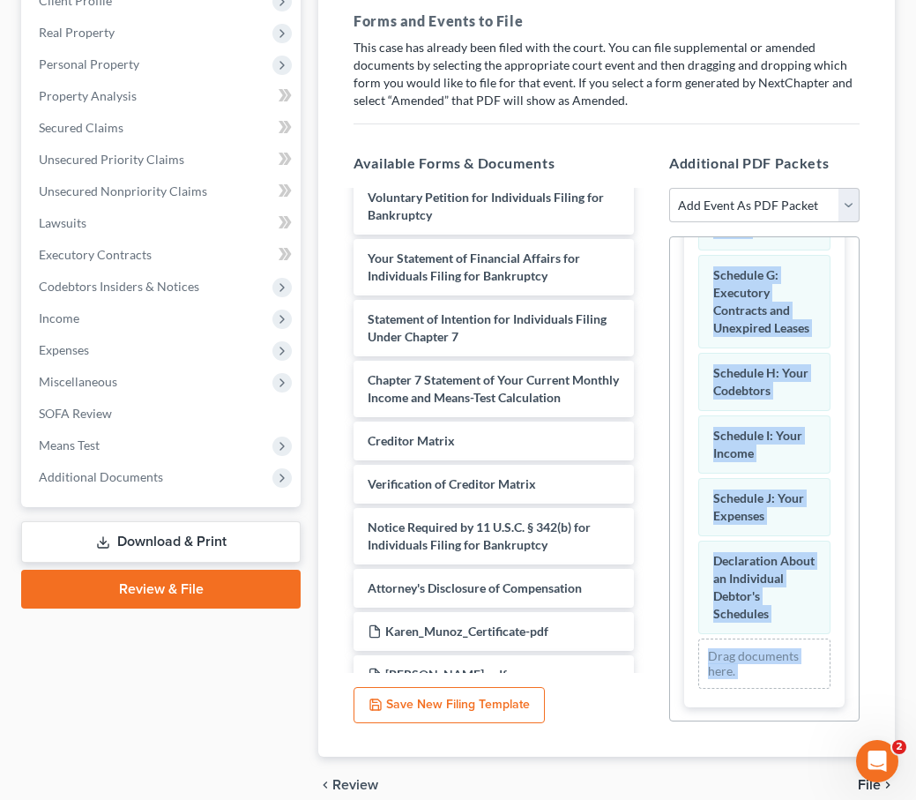
scroll to position [373, 0]
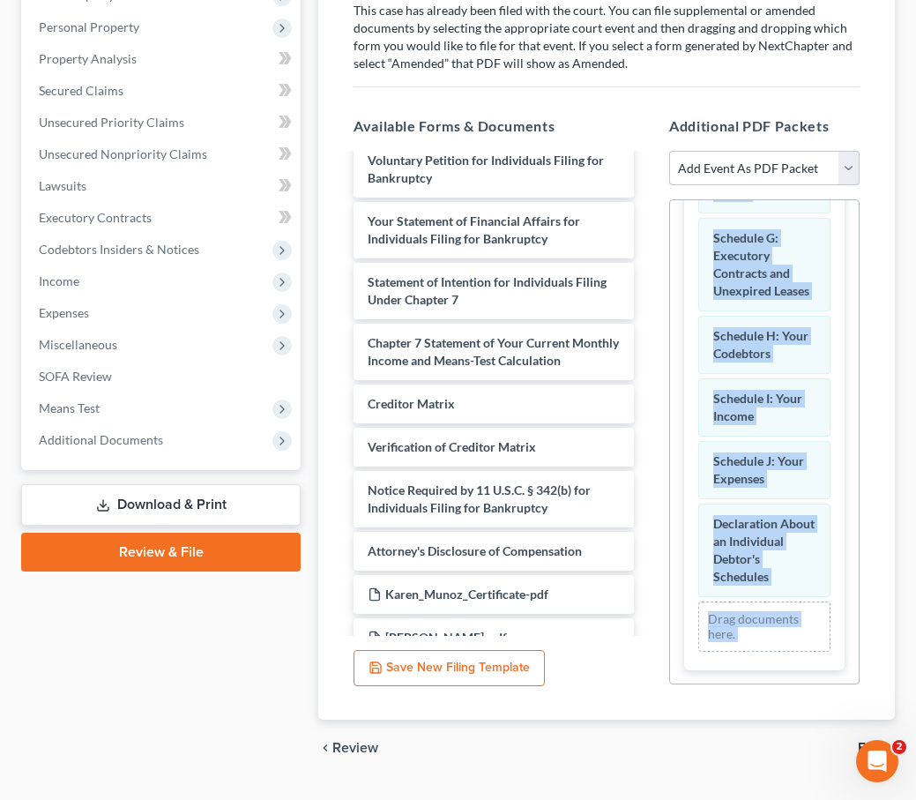
click at [764, 151] on select "Add Event As PDF Packet Affidavit Affidavit of Adequate Protection and Lease Pa…" at bounding box center [764, 168] width 191 height 35
select select "19"
click at [669, 151] on select "Add Event As PDF Packet Affidavit Affidavit of Adequate Protection and Lease Pa…" at bounding box center [764, 168] width 191 height 35
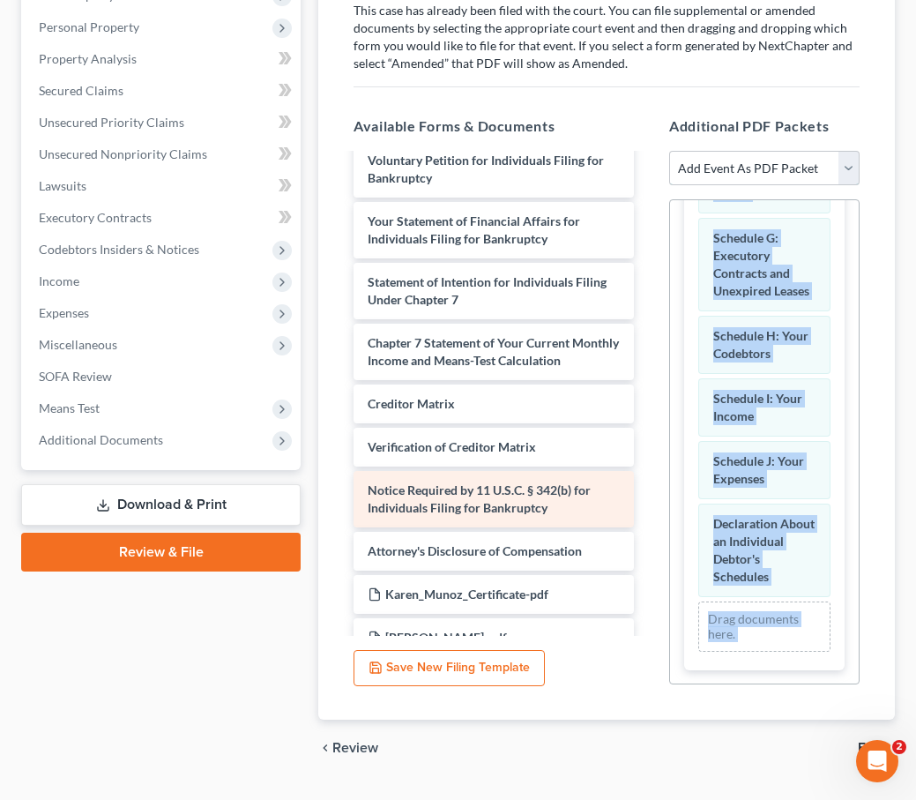
scroll to position [975, 0]
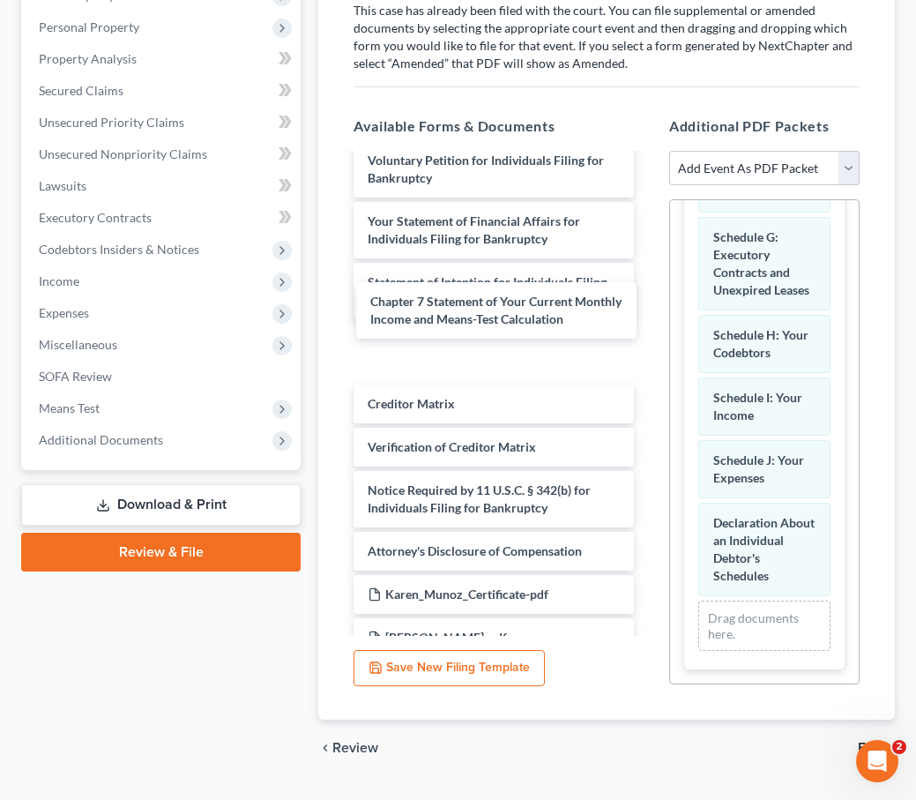
click at [440, 307] on div "Chapter 7 Statement of Your Current Monthly Income and Means-Test Calculation V…" at bounding box center [494, 399] width 309 height 516
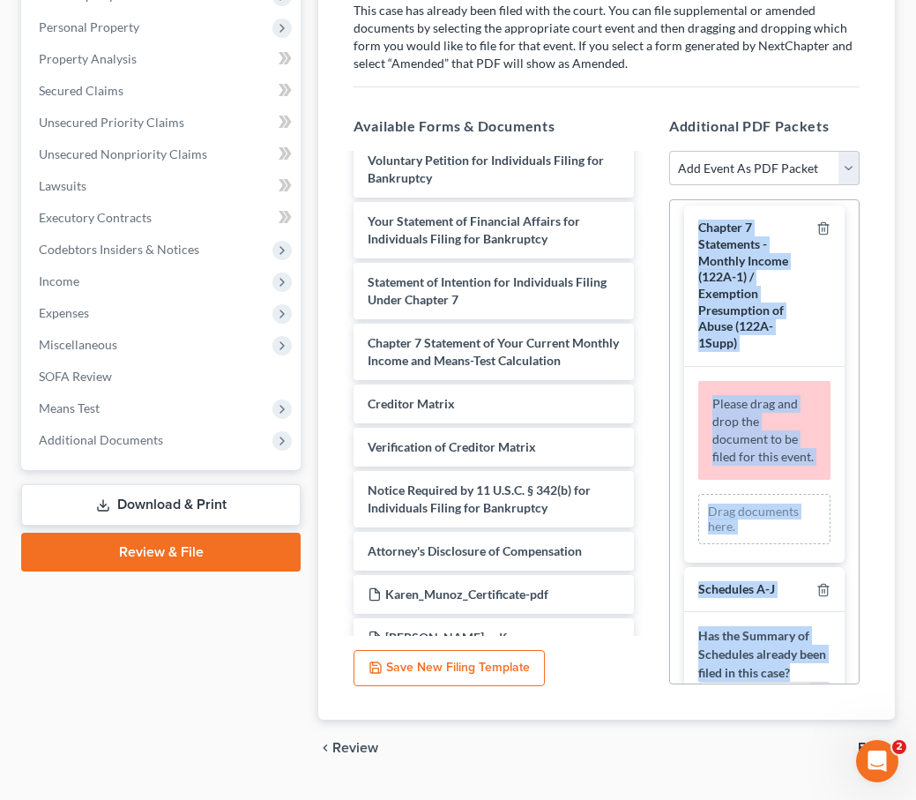
scroll to position [0, 0]
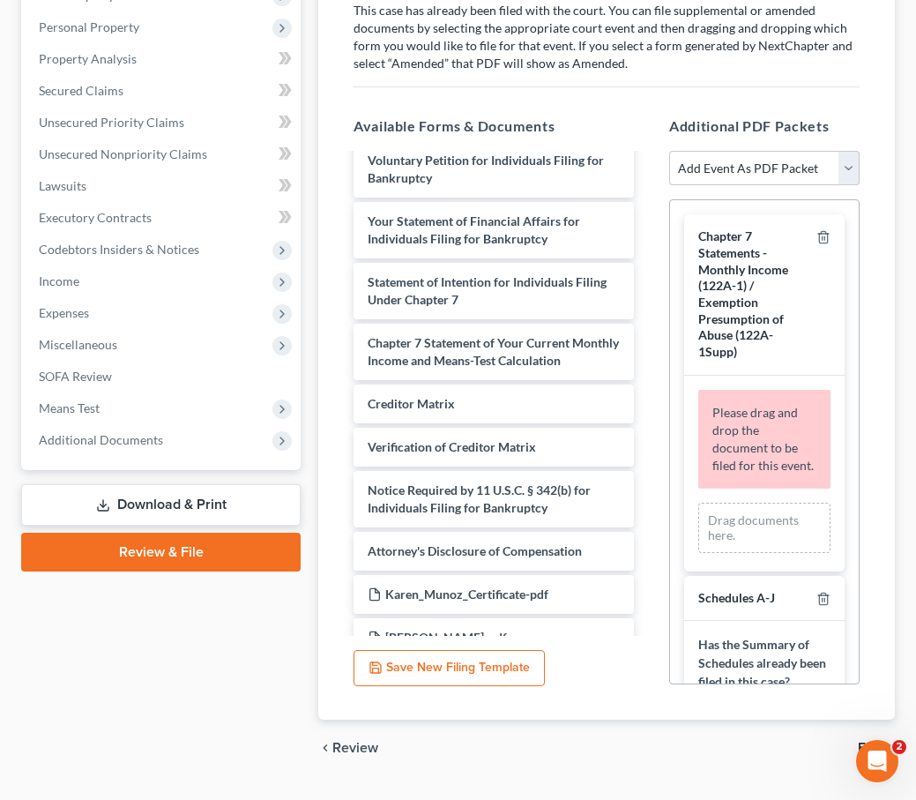
click at [271, 686] on div "Case Dashboard Payments Invoices Payments Payments Credit Report Client Profile" at bounding box center [160, 323] width 297 height 907
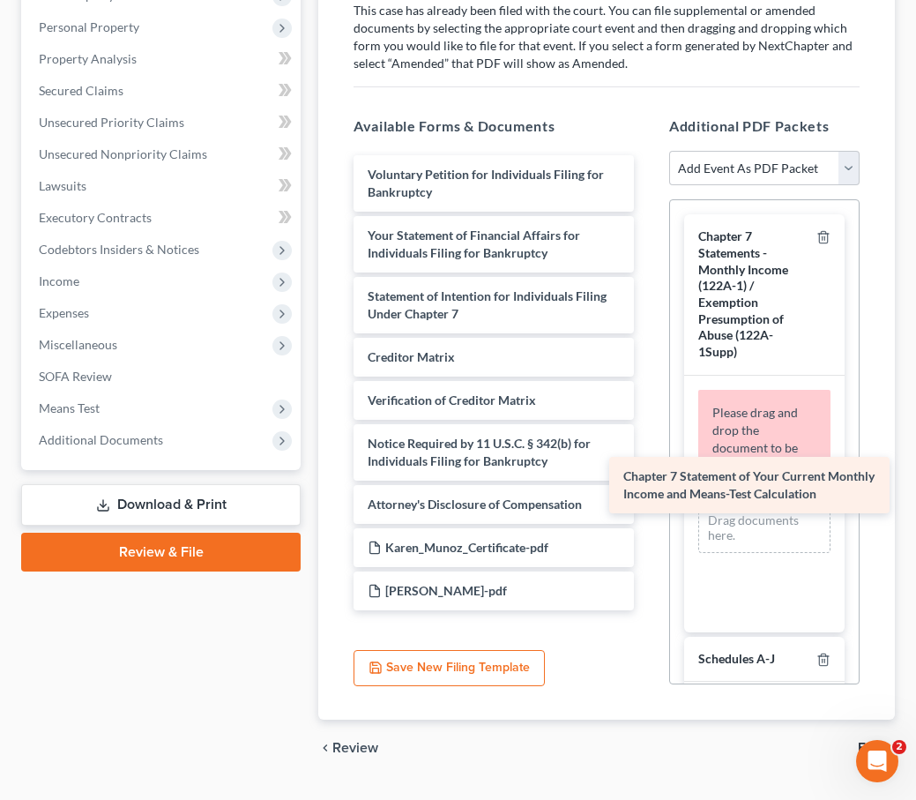
drag, startPoint x: 408, startPoint y: 311, endPoint x: 664, endPoint y: 489, distance: 311.2
click at [648, 489] on div "Chapter 7 Statement of Your Current Monthly Income and Means-Test Calculation V…" at bounding box center [494, 382] width 309 height 455
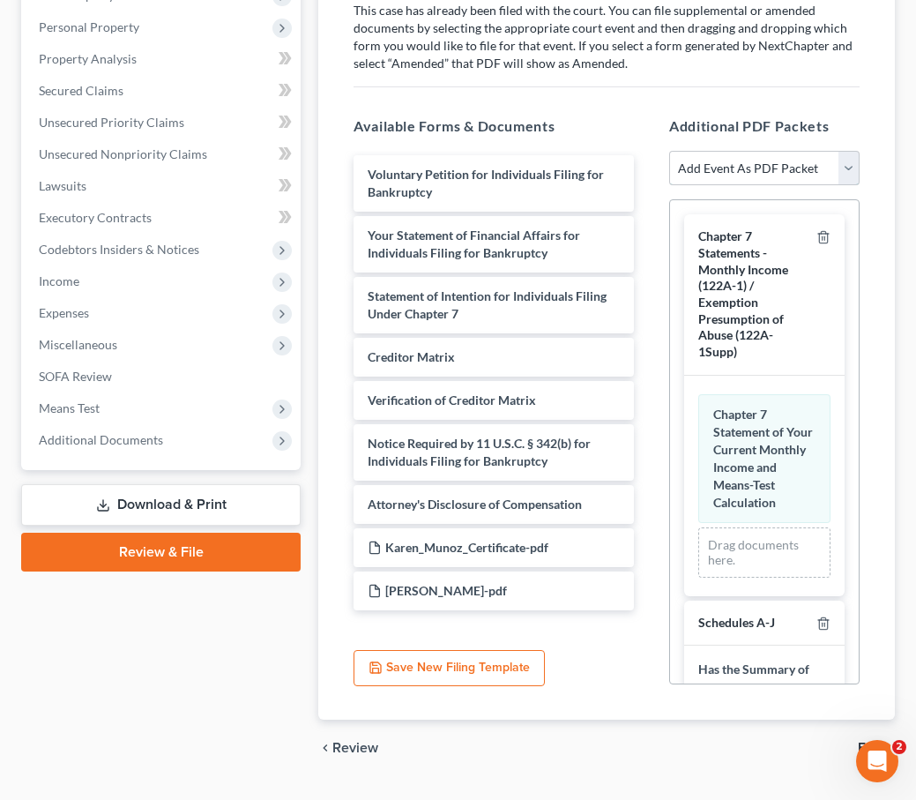
click at [845, 151] on select "Add Event As PDF Packet Affidavit Affidavit of Adequate Protection and Lease Pa…" at bounding box center [764, 168] width 191 height 35
select select "72"
click at [669, 151] on select "Add Event As PDF Packet Affidavit Affidavit of Adequate Protection and Lease Pa…" at bounding box center [764, 168] width 191 height 35
select select
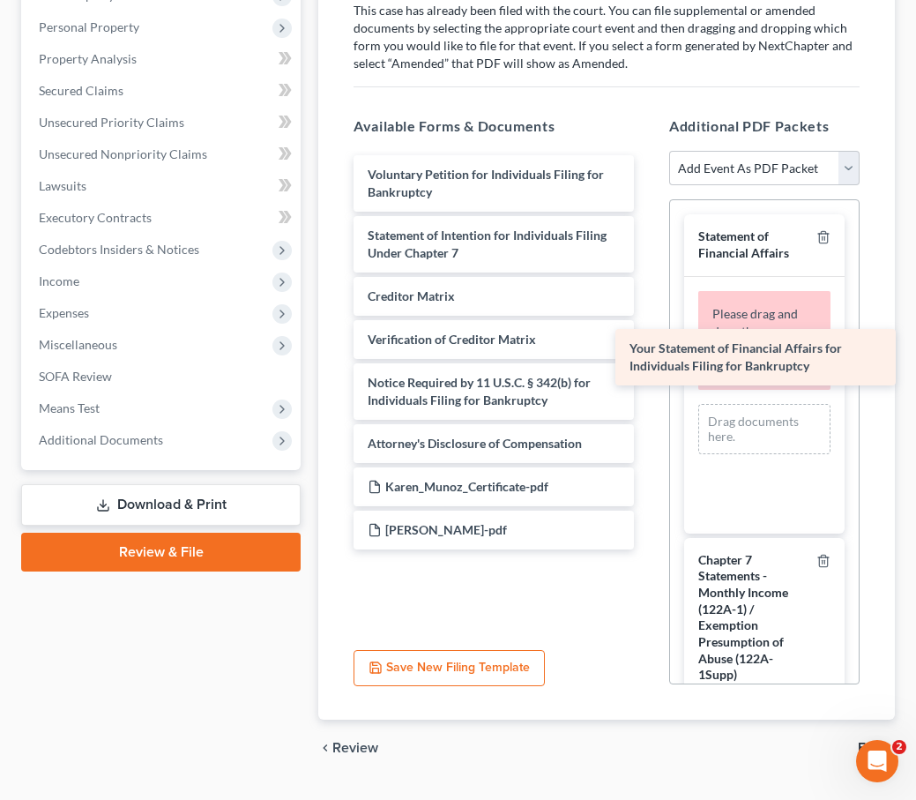
drag, startPoint x: 446, startPoint y: 191, endPoint x: 709, endPoint y: 352, distance: 308.0
click at [648, 352] on div "Your Statement of Financial Affairs for Individuals Filing for Bankruptcy Volun…" at bounding box center [494, 352] width 309 height 394
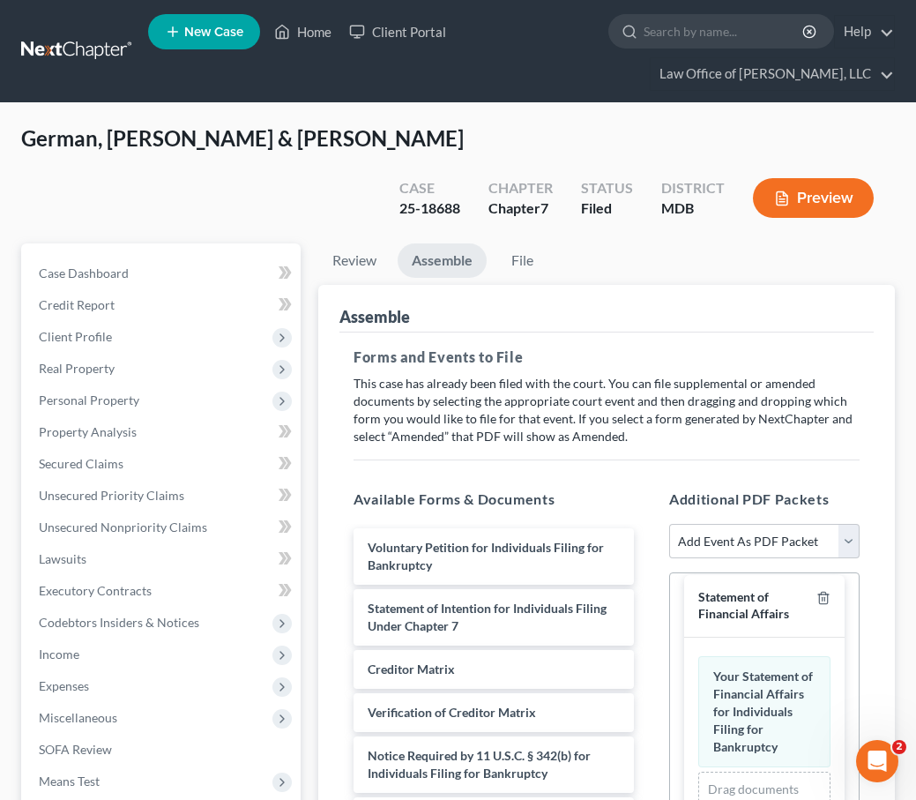
scroll to position [373, 0]
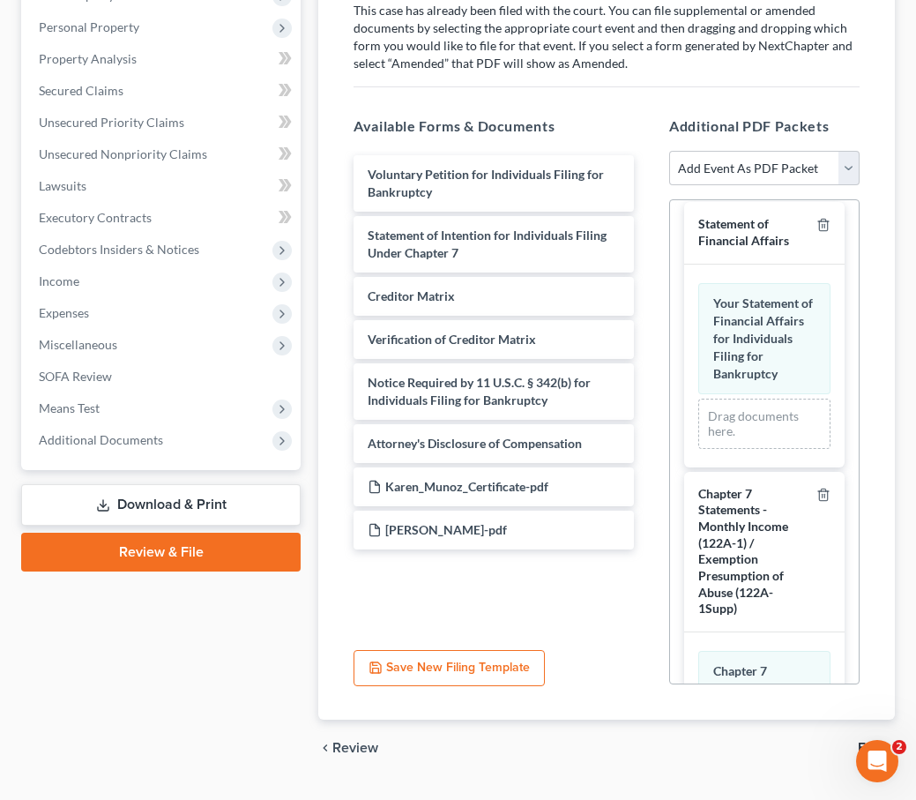
click at [874, 741] on span "File" at bounding box center [869, 748] width 23 height 14
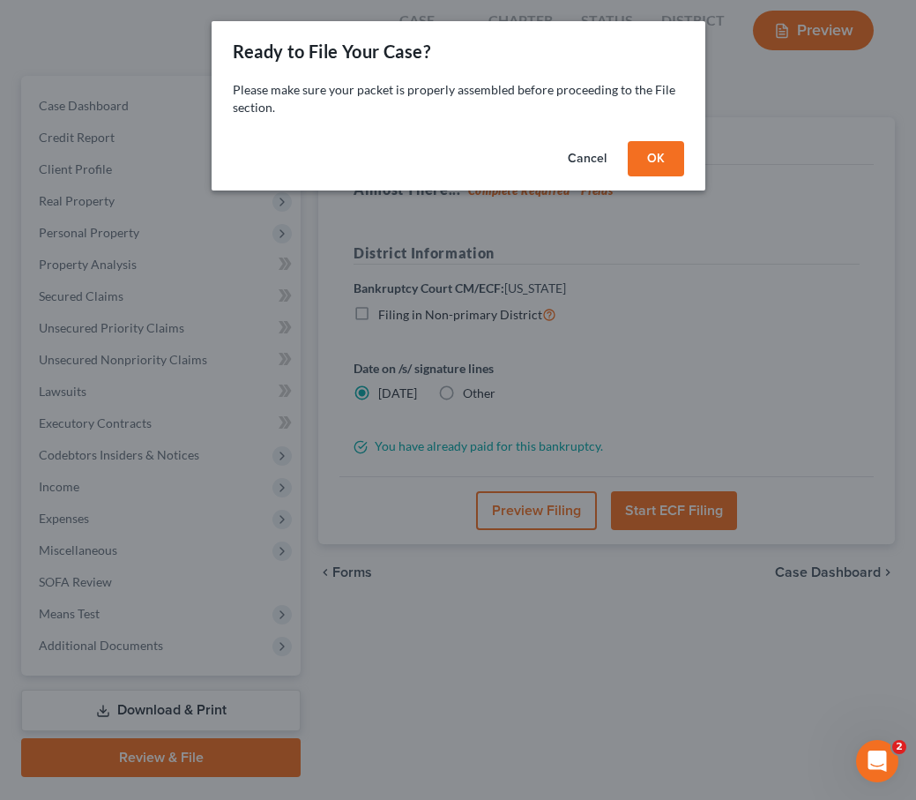
click at [678, 176] on div "Cancel OK" at bounding box center [459, 162] width 494 height 56
click at [662, 148] on button "OK" at bounding box center [656, 158] width 56 height 35
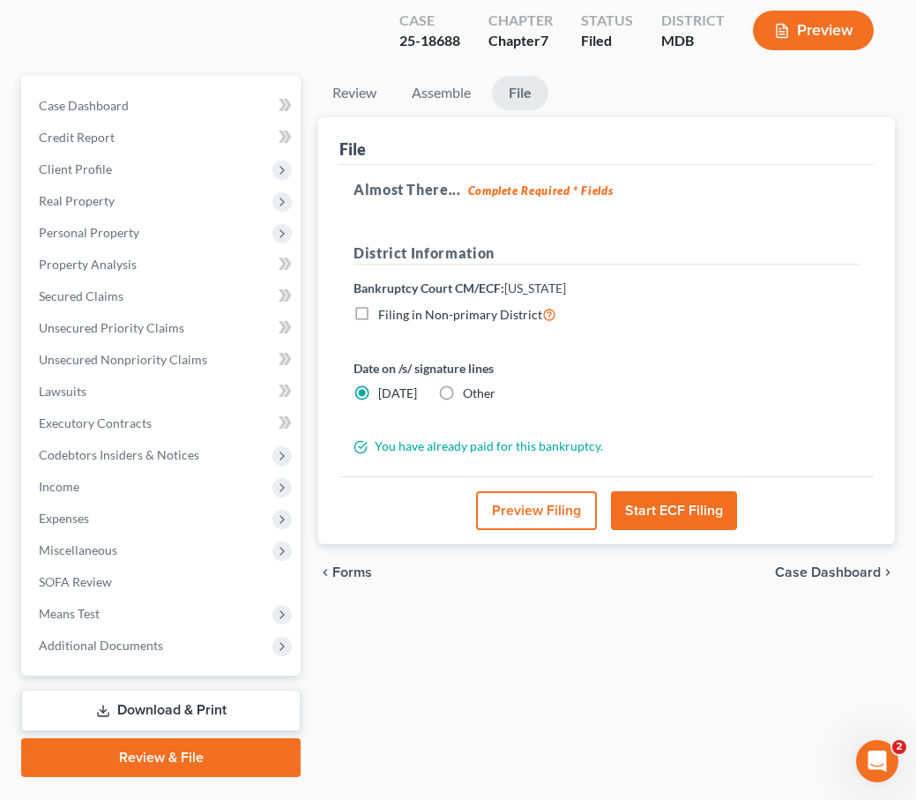
click at [685, 491] on button "Start ECF Filing" at bounding box center [674, 510] width 126 height 39
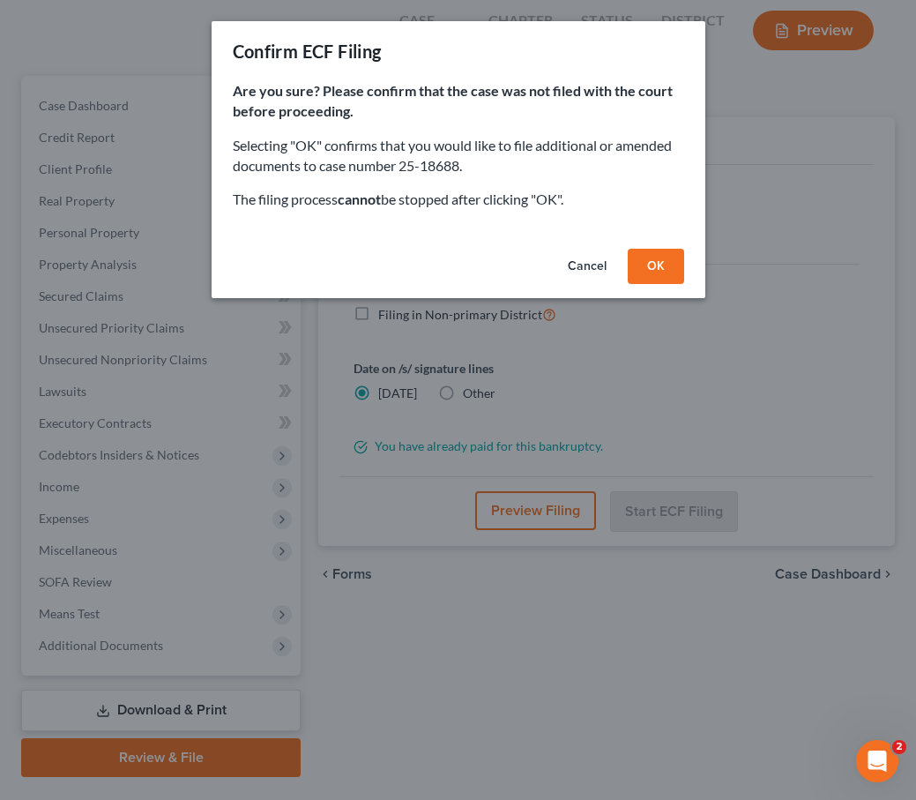
click at [668, 269] on button "OK" at bounding box center [656, 266] width 56 height 35
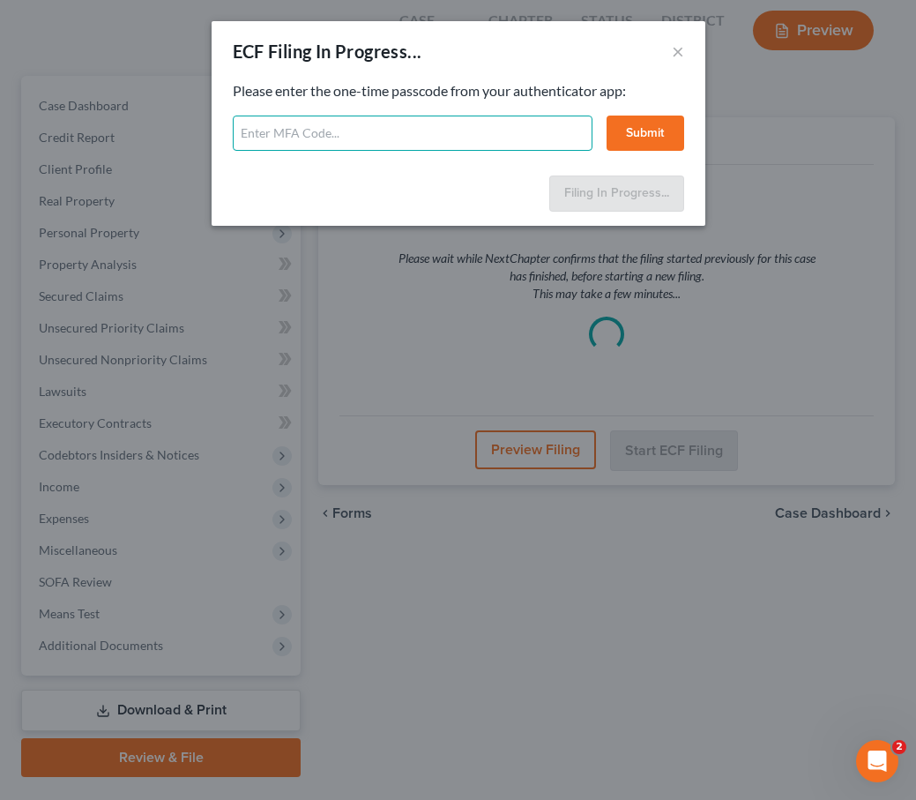
click at [318, 133] on input "text" at bounding box center [413, 133] width 360 height 35
type input "431498"
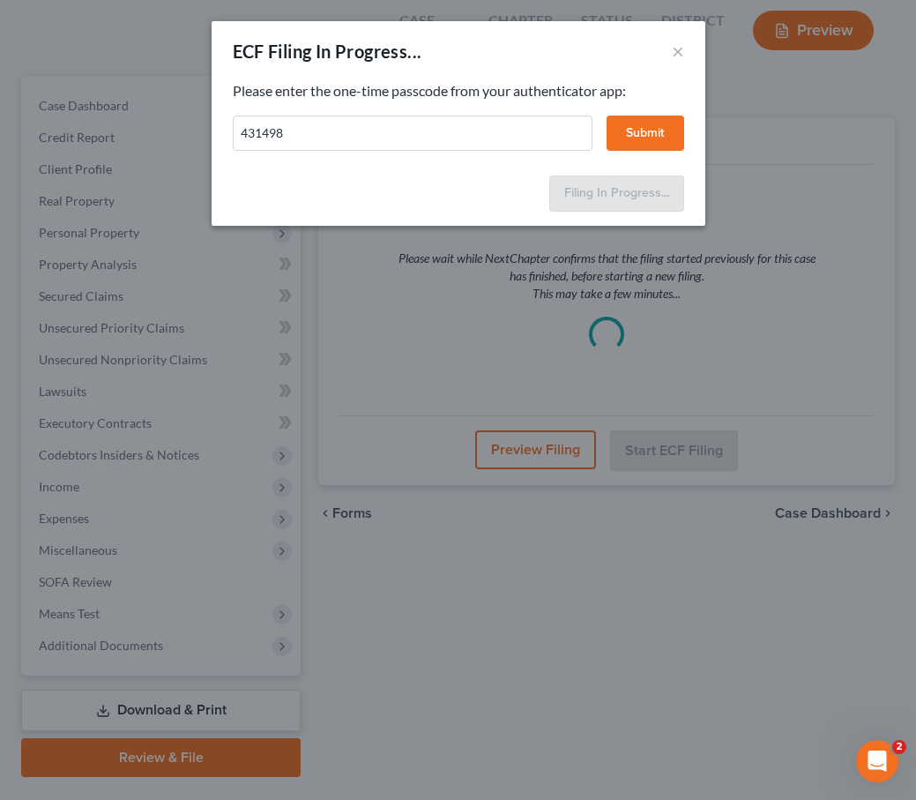
click at [660, 145] on button "Submit" at bounding box center [646, 133] width 78 height 35
